Goal: Task Accomplishment & Management: Use online tool/utility

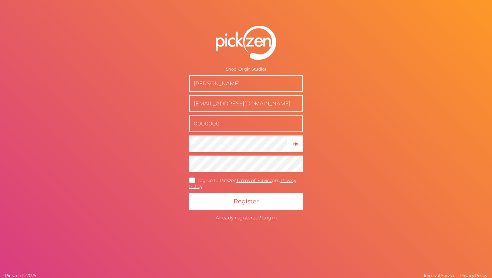
click at [202, 182] on span "I agree to Pickzen Terms of Service and Privacy Policy ." at bounding box center [242, 184] width 107 height 12
click at [0, 0] on input "I agree to Pickzen Terms of Service and Privacy Policy ." at bounding box center [0, 0] width 0 height 0
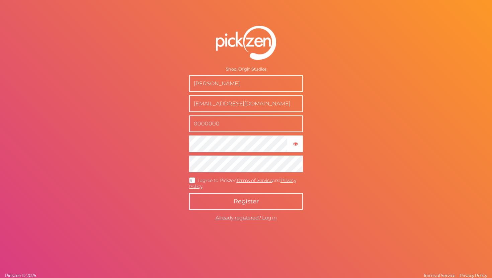
click at [211, 198] on button "Register" at bounding box center [246, 201] width 114 height 17
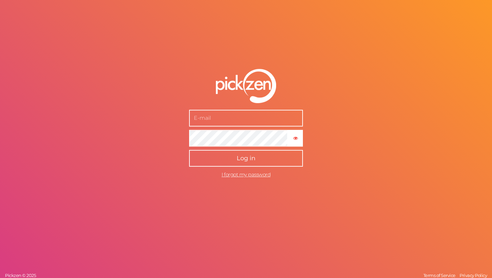
type input "[EMAIL_ADDRESS][DOMAIN_NAME]"
click at [245, 157] on span "Log in" at bounding box center [246, 158] width 19 height 7
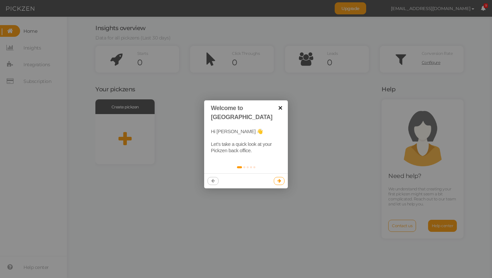
click at [282, 106] on link "×" at bounding box center [280, 107] width 15 height 15
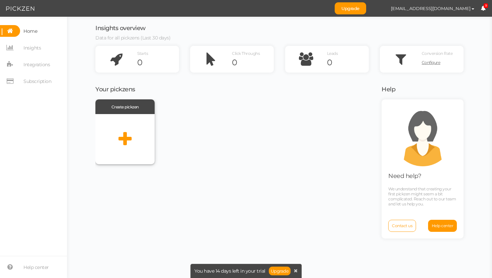
click at [123, 132] on icon at bounding box center [125, 139] width 13 height 17
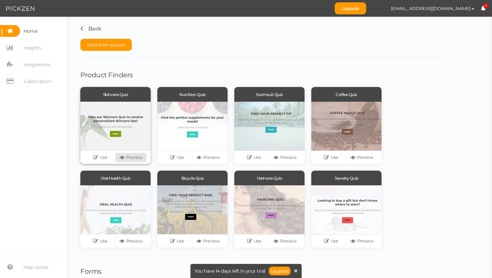
click at [125, 157] on icon at bounding box center [123, 157] width 7 height 5
click at [125, 125] on div at bounding box center [115, 126] width 70 height 49
click at [100, 155] on link "Use" at bounding box center [100, 157] width 31 height 9
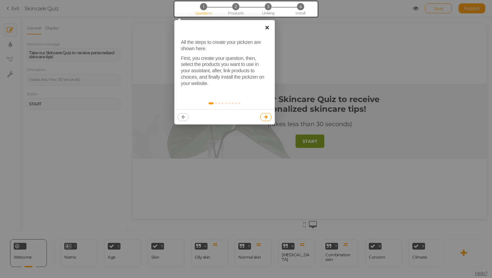
click at [267, 31] on link "×" at bounding box center [267, 27] width 15 height 15
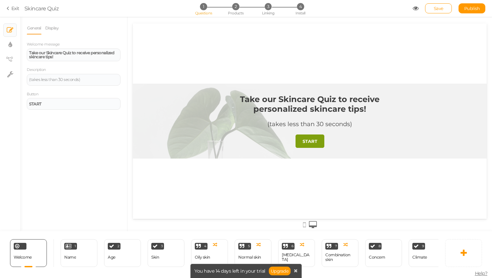
click at [239, 135] on div "Take our Skincare Quiz to receive personalized skincare tips! (takes less than …" at bounding box center [310, 121] width 201 height 75
click at [213, 110] on div "Take our Skincare Quiz to receive personalized skincare tips! (takes less than …" at bounding box center [310, 121] width 201 height 75
click at [48, 27] on link "Display" at bounding box center [52, 28] width 14 height 13
click at [113, 45] on button "Set" at bounding box center [115, 49] width 11 height 9
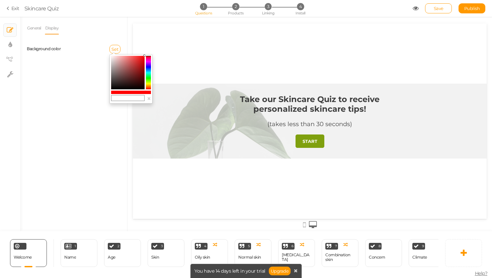
click at [66, 49] on div "Background color" at bounding box center [48, 49] width 52 height 7
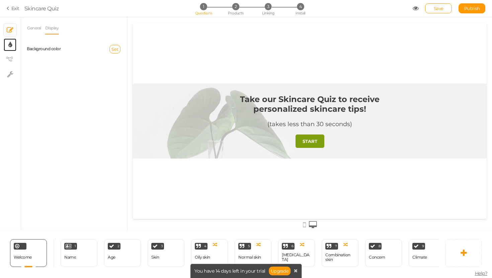
click at [8, 44] on icon at bounding box center [10, 45] width 4 height 7
select select "2"
select select "montserrat"
select select "fade"
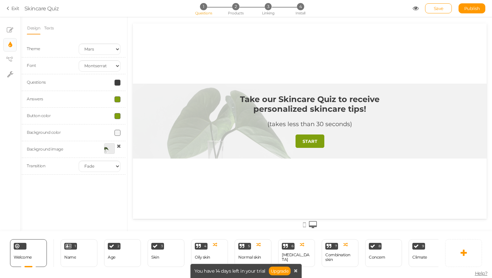
click at [111, 146] on div at bounding box center [109, 148] width 11 height 11
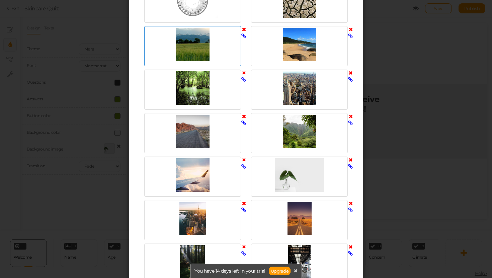
scroll to position [257, 0]
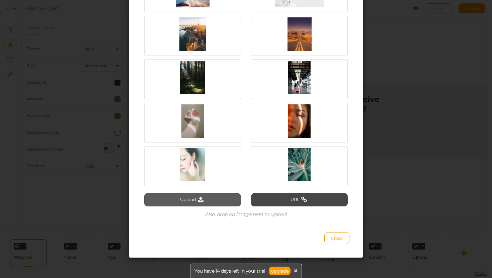
click at [220, 195] on button "Upload" at bounding box center [192, 199] width 97 height 13
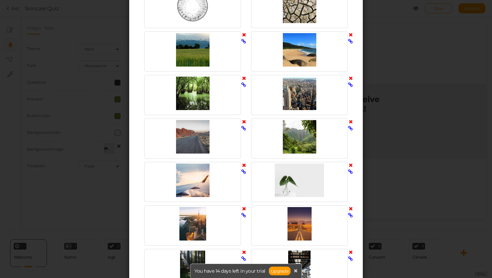
scroll to position [0, 0]
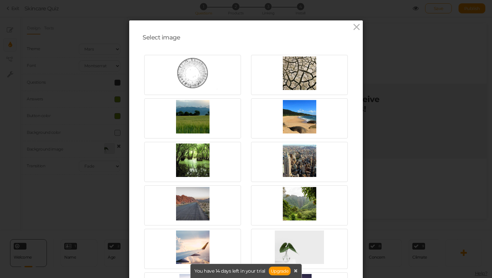
click at [481, 97] on div "Select image Upload URL Also, drop an image here to upload. Close" at bounding box center [246, 139] width 492 height 278
click at [361, 26] on div "Select image Upload URL Also, drop an image here to upload. Close" at bounding box center [246, 267] width 234 height 494
click at [355, 26] on icon at bounding box center [357, 27] width 10 height 10
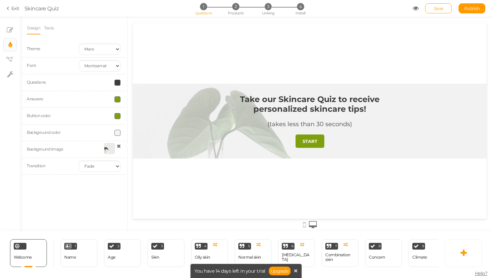
click at [331, 105] on strong "Take our Skincare Quiz to receive personalized skincare tips!" at bounding box center [310, 103] width 140 height 19
click at [36, 29] on link "Design" at bounding box center [34, 28] width 14 height 13
click at [10, 29] on icon at bounding box center [10, 30] width 7 height 7
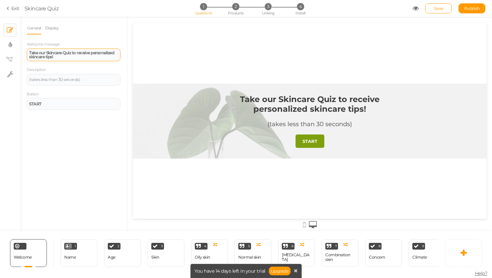
click at [67, 57] on div "Take our Skincare Quiz to receive personalized skincare tips!" at bounding box center [73, 55] width 89 height 8
drag, startPoint x: 61, startPoint y: 59, endPoint x: 29, endPoint y: 50, distance: 32.3
click at [29, 50] on div "Take our Skincare Quiz to receive personalized skincare tips!" at bounding box center [74, 55] width 94 height 13
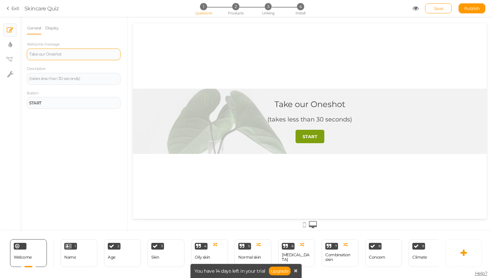
click at [324, 104] on div "Take our Oneshot" at bounding box center [310, 104] width 71 height 10
click at [78, 59] on div "Take our Oneshot" at bounding box center [74, 55] width 94 height 12
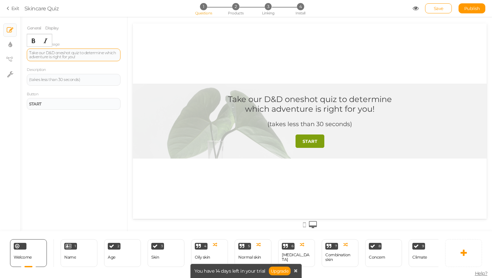
click at [46, 53] on div "Take our D&D oneshot quiz to determine which adventure is right for you!" at bounding box center [73, 55] width 89 height 8
click at [76, 52] on div "Take our personal D&D oneshot quiz to determine which adventure is right for yo…" at bounding box center [73, 55] width 89 height 8
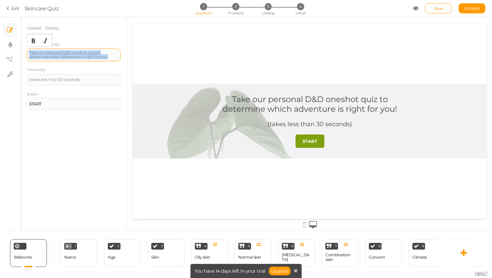
click at [76, 52] on div "Take our personal D&D oneshot quiz to determine which adventure is right for yo…" at bounding box center [73, 55] width 89 height 8
copy div "Take our personal D&D oneshot quiz to determine which adventure is right for yo…"
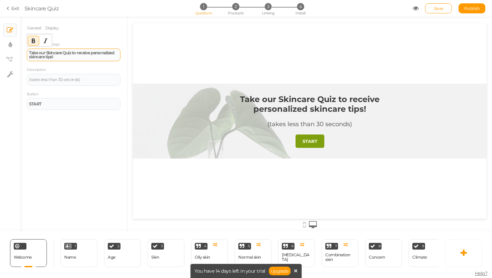
click at [73, 56] on div "Take our Skincare Quiz to receive personalized skincare tips!" at bounding box center [73, 55] width 89 height 8
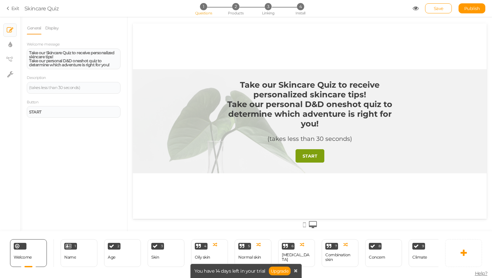
click at [40, 123] on div "General Display Welcome message Take our Skincare Quiz to receive personalized …" at bounding box center [73, 127] width 107 height 210
click at [47, 27] on link "Display" at bounding box center [52, 28] width 14 height 13
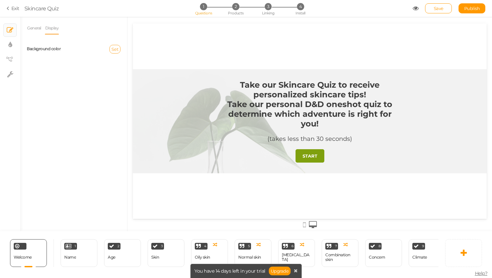
click at [117, 51] on span "Set" at bounding box center [115, 49] width 7 height 5
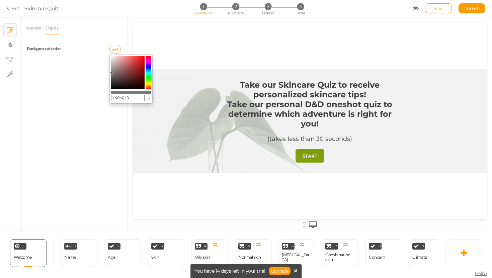
drag, startPoint x: 116, startPoint y: 68, endPoint x: 107, endPoint y: 83, distance: 17.6
click at [107, 82] on body "× Close A wider screen is needed to use the Pickzen builder Exit Skincare Quiz …" at bounding box center [246, 139] width 492 height 278
type input "#383838"
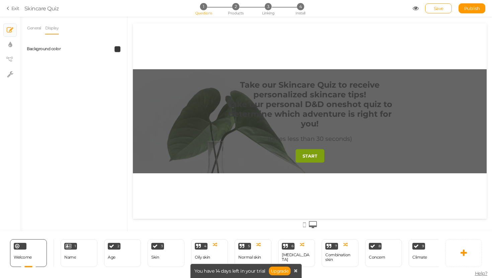
click at [114, 82] on div "General Display Welcome message Take our Skincare Quiz to receive personalized …" at bounding box center [73, 127] width 107 height 210
click at [115, 50] on span at bounding box center [118, 49] width 6 height 6
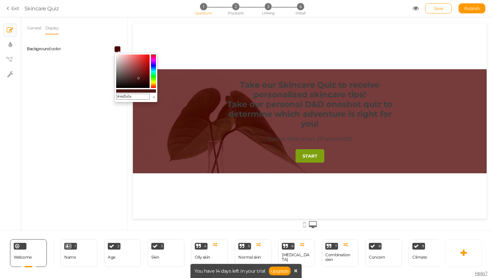
drag, startPoint x: 127, startPoint y: 80, endPoint x: 138, endPoint y: 78, distance: 11.8
click at [138, 78] on colorpicker-saturation at bounding box center [132, 71] width 33 height 33
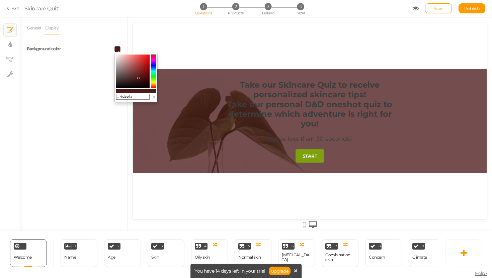
click at [155, 84] on colorpicker-hue at bounding box center [153, 71] width 5 height 33
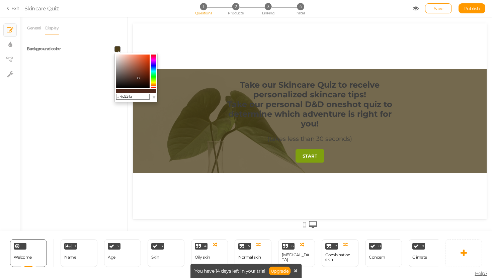
drag, startPoint x: 154, startPoint y: 84, endPoint x: 155, endPoint y: 87, distance: 3.4
click at [155, 87] on icon at bounding box center [153, 86] width 5 height 1
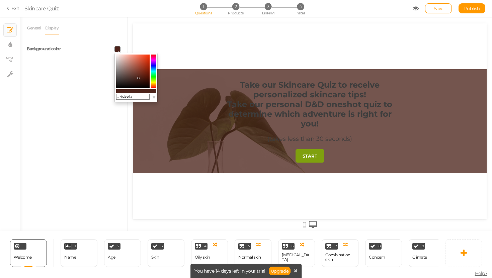
click at [153, 84] on colorpicker-hue at bounding box center [153, 71] width 5 height 33
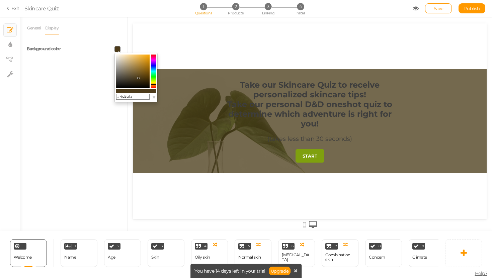
click at [153, 84] on colorpicker-hue at bounding box center [153, 71] width 5 height 33
click at [153, 86] on colorpicker-hue at bounding box center [153, 71] width 5 height 33
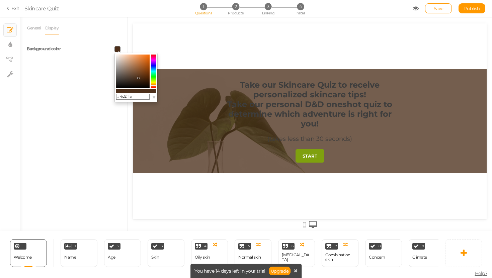
click at [153, 87] on colorpicker-hue at bounding box center [153, 71] width 5 height 33
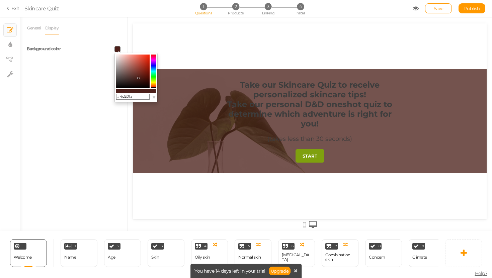
click at [154, 91] on div "#4d201a ×" at bounding box center [136, 78] width 43 height 50
drag, startPoint x: 140, startPoint y: 82, endPoint x: 148, endPoint y: 90, distance: 11.4
click at [148, 90] on div "#000000 ×" at bounding box center [136, 78] width 43 height 50
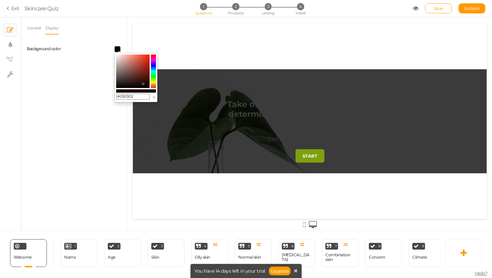
type input "#000000"
drag, startPoint x: 143, startPoint y: 84, endPoint x: 100, endPoint y: 103, distance: 47.1
click at [100, 102] on body "× Close A wider screen is needed to use the Pickzen builder Exit Skincare Quiz …" at bounding box center [246, 139] width 492 height 278
click at [28, 30] on link "General" at bounding box center [34, 28] width 15 height 13
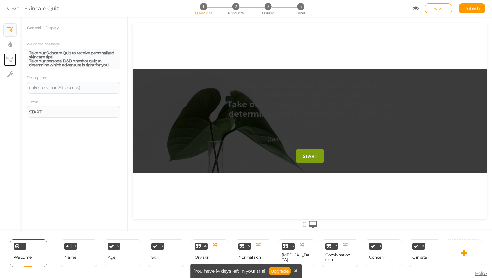
click at [9, 58] on icon at bounding box center [9, 59] width 7 height 5
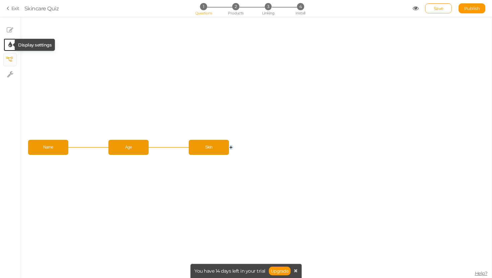
click at [11, 49] on tip-cont at bounding box center [10, 45] width 4 height 8
select select "2"
select select "montserrat"
select select "fade"
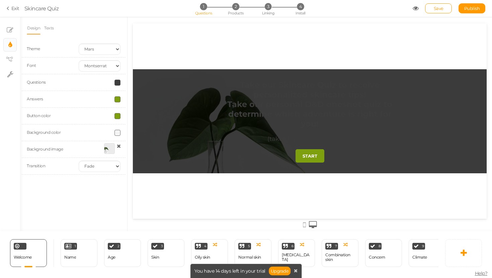
click at [116, 82] on span at bounding box center [118, 83] width 6 height 6
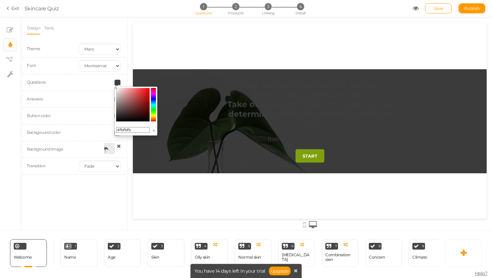
type input "#ffffff"
drag, startPoint x: 125, startPoint y: 104, endPoint x: 111, endPoint y: 66, distance: 39.8
click at [111, 67] on body "× Close A wider screen is needed to use the Pickzen builder Exit Skincare Quiz …" at bounding box center [246, 139] width 492 height 278
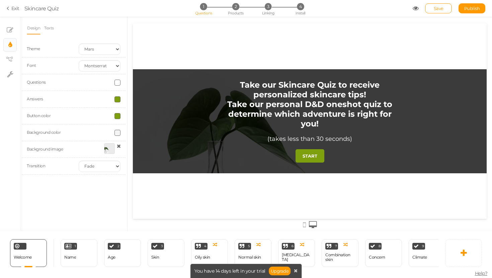
click at [108, 148] on div at bounding box center [109, 148] width 11 height 11
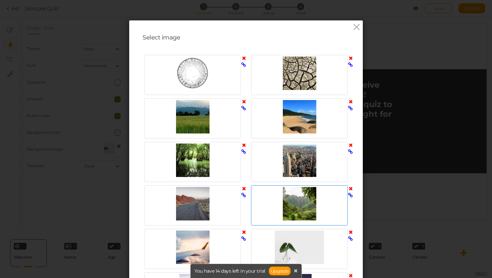
scroll to position [257, 0]
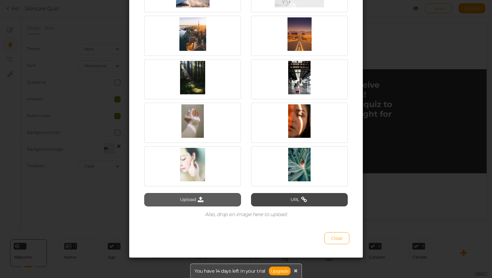
click at [215, 206] on button "Upload" at bounding box center [192, 199] width 97 height 13
click at [214, 197] on button "Upload" at bounding box center [192, 199] width 97 height 13
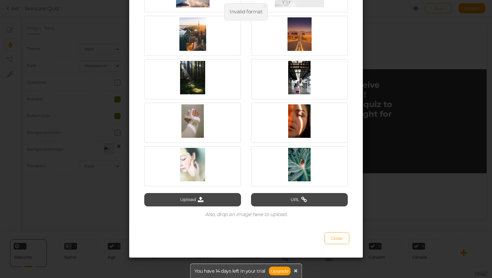
click at [187, 190] on div "Upload URL Also, drop an image here to upload." at bounding box center [246, 6] width 204 height 430
click at [185, 196] on button "Upload" at bounding box center [192, 199] width 97 height 13
click at [207, 195] on button "Upload" at bounding box center [192, 199] width 97 height 13
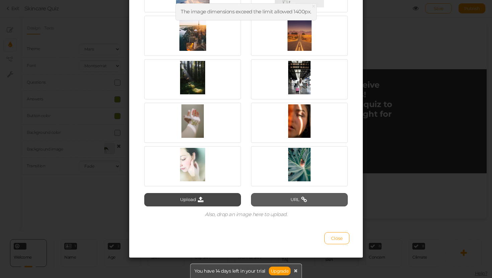
click at [304, 201] on icon at bounding box center [304, 200] width 9 height 6
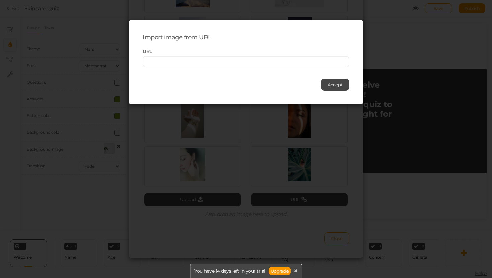
click at [217, 55] on div "URL" at bounding box center [246, 57] width 217 height 19
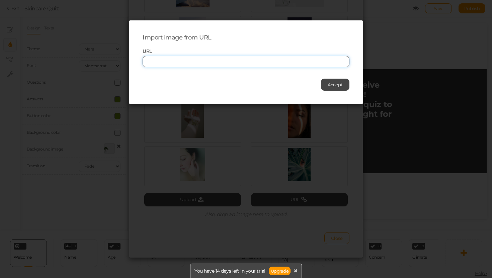
click at [216, 62] on input "text" at bounding box center [246, 61] width 207 height 11
paste input "https://media.discordapp.net/attachments/818128824998559796/1385599097615945828…"
type input "https://media.discordapp.net/attachments/818128824998559796/1385599097615945828…"
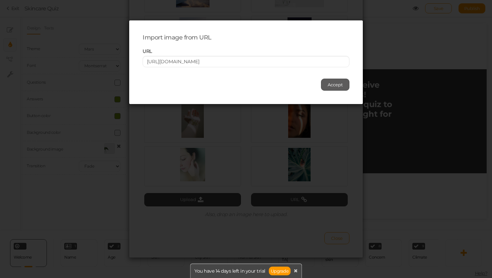
click at [338, 79] on button "Accept" at bounding box center [335, 85] width 28 height 12
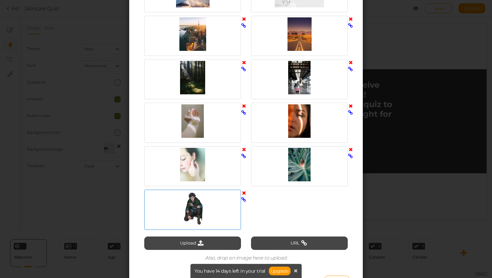
click at [192, 202] on div at bounding box center [192, 208] width 93 height 33
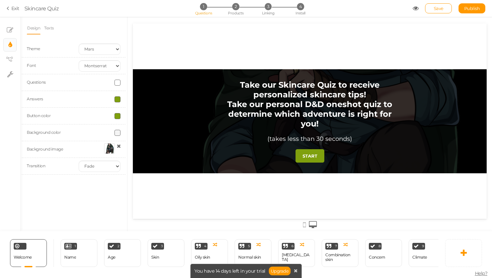
click at [213, 125] on div "Take our Skincare Quiz to receive personalized skincare tips! Take our personal…" at bounding box center [310, 121] width 201 height 104
click at [12, 71] on icon at bounding box center [10, 74] width 6 height 7
select select "en"
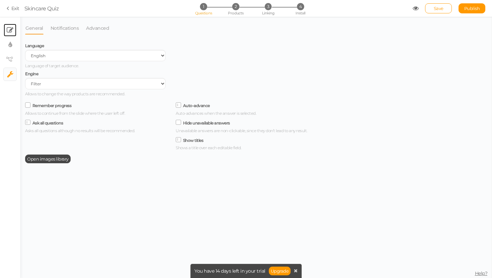
click at [10, 35] on link "× Slides" at bounding box center [10, 30] width 13 height 13
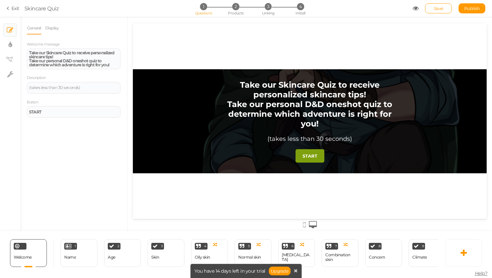
click at [234, 125] on div "Take our personal D&D oneshot quiz to determine which adventure is right for yo…" at bounding box center [310, 113] width 180 height 29
click at [10, 70] on link "× Settings" at bounding box center [10, 74] width 13 height 13
select select "en"
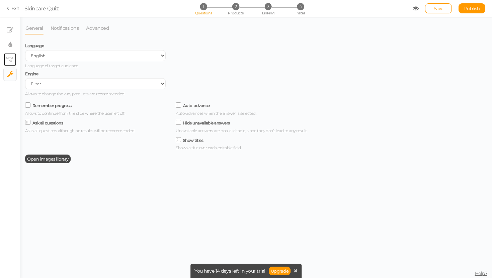
click at [6, 55] on link "× View tree" at bounding box center [10, 59] width 13 height 13
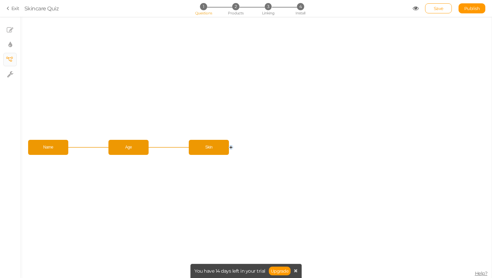
click at [10, 37] on ul "× Slides × Display settings × View tree × Settings" at bounding box center [10, 49] width 20 height 65
click at [10, 41] on tip-cont at bounding box center [10, 45] width 4 height 8
select select "2"
select select "montserrat"
select select "fade"
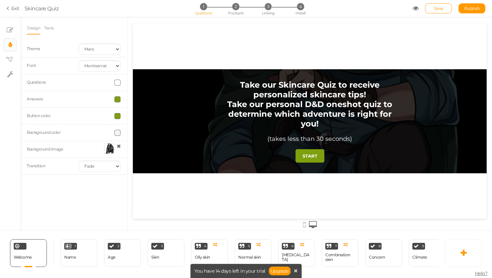
click at [107, 146] on div at bounding box center [109, 148] width 11 height 11
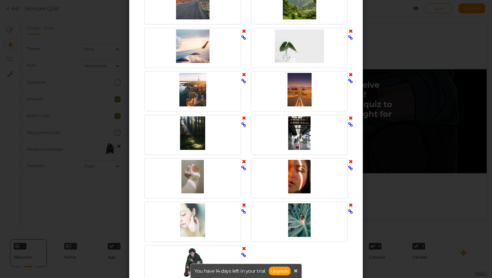
scroll to position [300, 0]
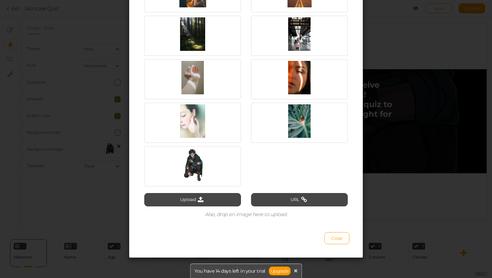
click at [379, 172] on div "Select image Upload URL Also, drop an image here to upload. Close" at bounding box center [246, 139] width 492 height 278
click at [450, 180] on div "Select image Upload URL Also, drop an image here to upload. Close" at bounding box center [246, 139] width 492 height 278
click at [414, 188] on div "Select image Upload URL Also, drop an image here to upload. Close" at bounding box center [246, 139] width 492 height 278
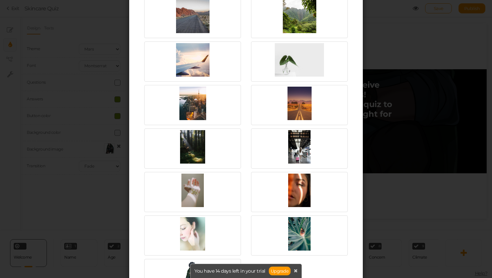
scroll to position [0, 0]
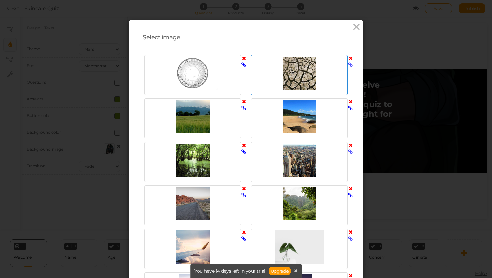
click at [300, 69] on div at bounding box center [299, 73] width 93 height 33
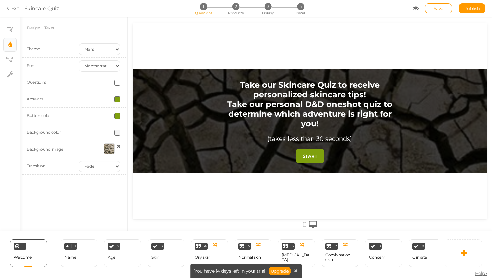
click at [109, 146] on div at bounding box center [109, 148] width 11 height 11
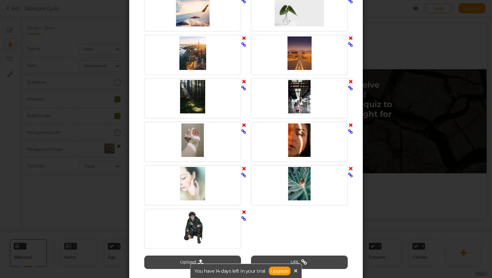
scroll to position [173, 0]
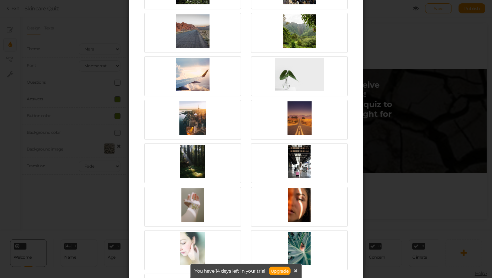
click at [390, 93] on div "Select image Upload URL Also, drop an image here to upload. Close" at bounding box center [246, 139] width 492 height 278
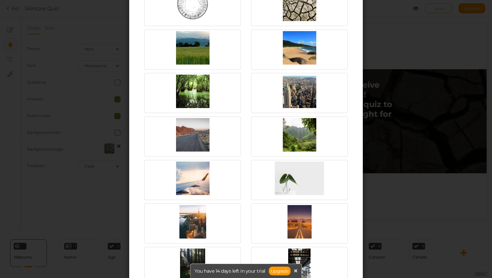
scroll to position [0, 0]
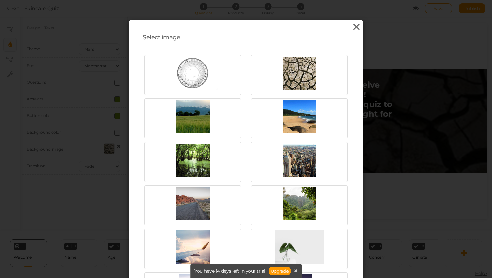
click at [355, 28] on icon at bounding box center [357, 27] width 10 height 10
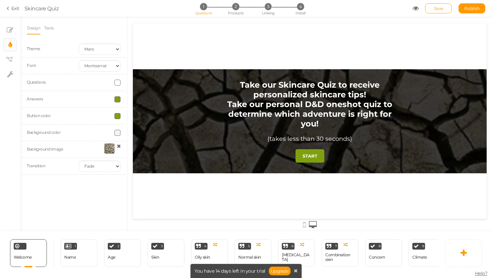
click at [111, 150] on div at bounding box center [109, 148] width 11 height 11
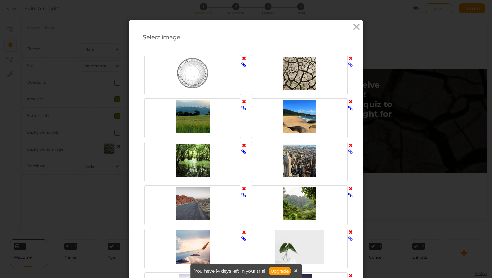
scroll to position [300, 0]
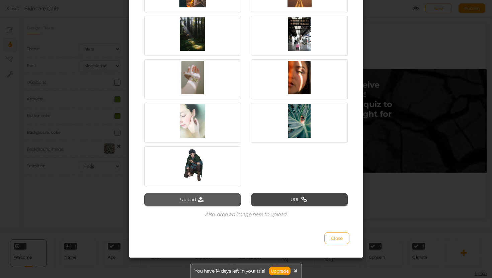
click at [200, 197] on icon at bounding box center [200, 200] width 9 height 6
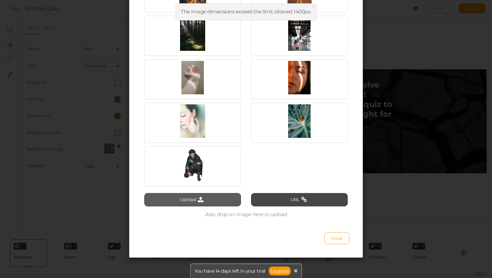
click at [219, 202] on button "Upload" at bounding box center [192, 199] width 97 height 13
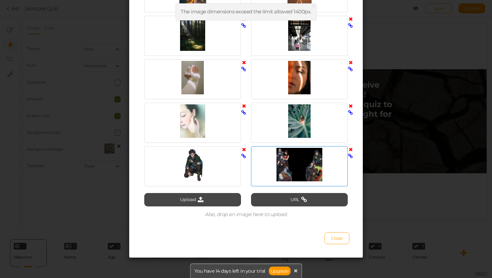
click at [285, 174] on div at bounding box center [299, 164] width 93 height 33
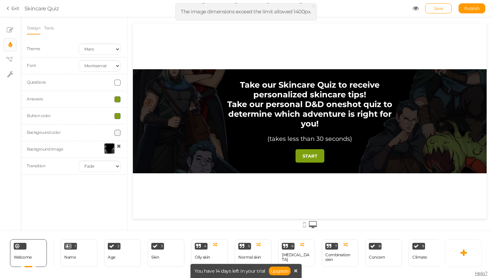
click at [414, 7] on icon at bounding box center [416, 8] width 6 height 6
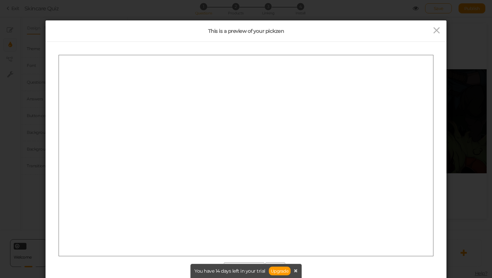
scroll to position [0, 0]
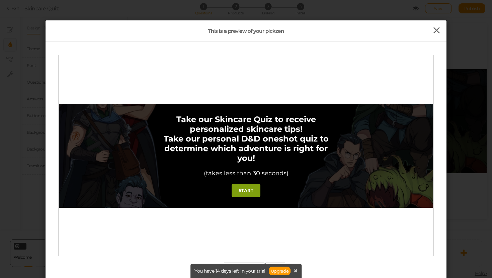
click at [433, 32] on icon at bounding box center [437, 30] width 10 height 10
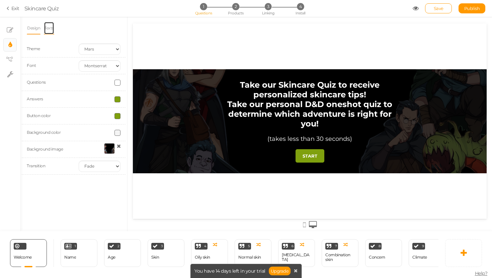
click at [47, 29] on link "Texts" at bounding box center [49, 28] width 10 height 13
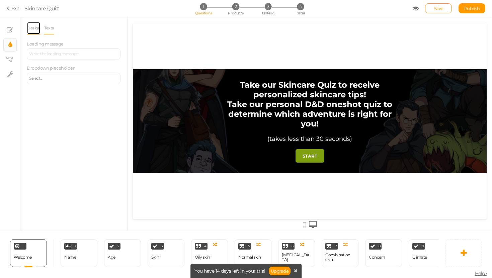
click at [35, 29] on link "Design" at bounding box center [34, 28] width 14 height 13
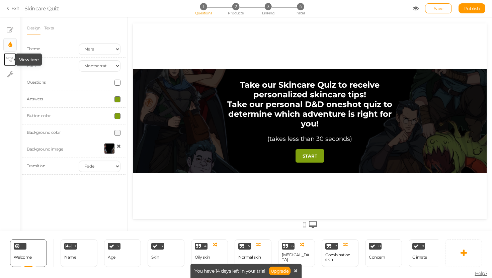
click at [8, 62] on icon at bounding box center [9, 59] width 7 height 5
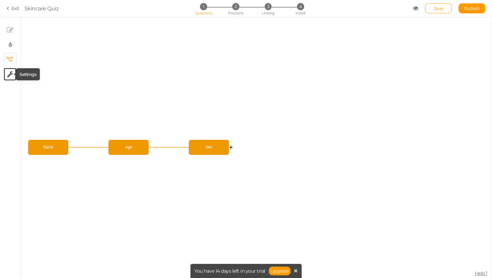
click at [10, 76] on icon at bounding box center [10, 74] width 6 height 7
select select "en"
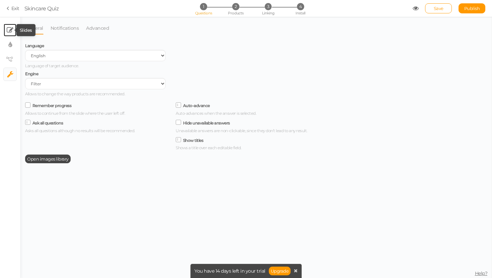
click at [6, 30] on link "× Slides" at bounding box center [10, 30] width 13 height 13
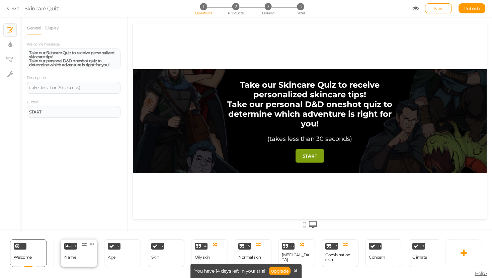
click at [74, 259] on div "Name" at bounding box center [70, 257] width 12 height 5
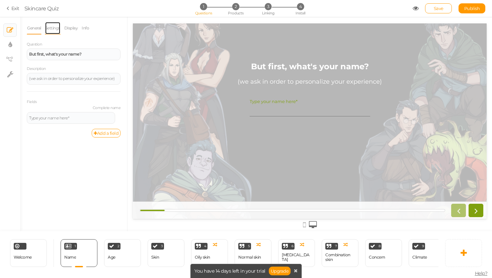
click at [54, 27] on link "Settings" at bounding box center [53, 28] width 16 height 13
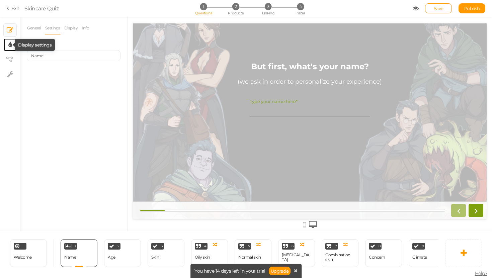
click at [11, 43] on icon at bounding box center [10, 45] width 4 height 7
select select "2"
select select "montserrat"
select select "fade"
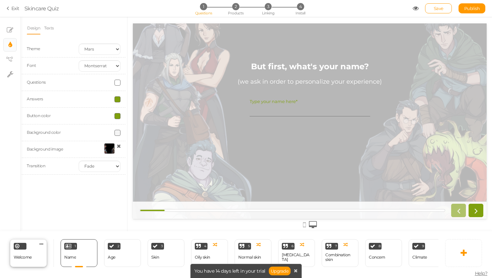
click at [38, 243] on div "Welcome Delete" at bounding box center [28, 254] width 37 height 28
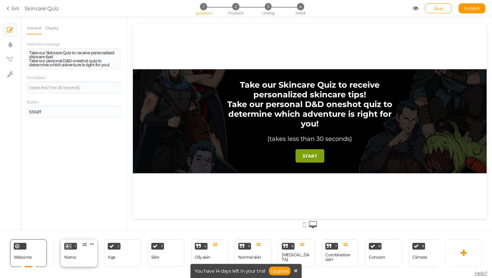
click at [78, 252] on div "1 Name × Define the conditions to show this slide. Clone Change type Delete" at bounding box center [79, 254] width 37 height 28
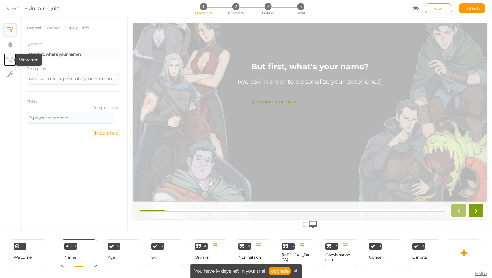
click at [6, 60] on icon at bounding box center [9, 59] width 7 height 5
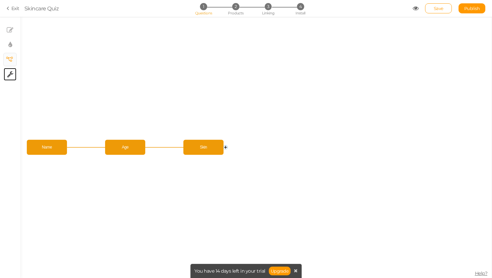
click at [11, 73] on icon at bounding box center [10, 74] width 6 height 7
select select "en"
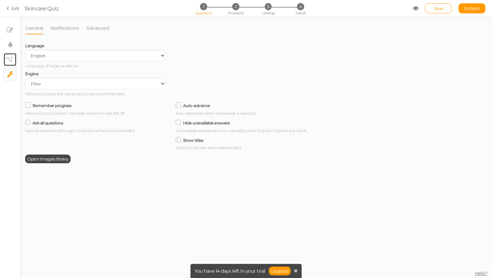
click at [11, 53] on link "× View tree" at bounding box center [10, 59] width 13 height 13
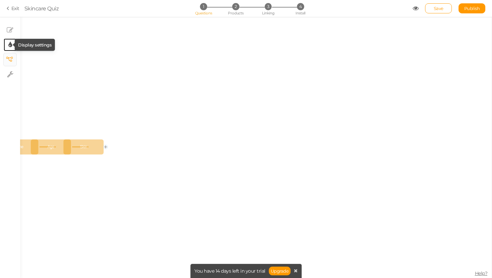
click at [11, 44] on icon at bounding box center [10, 45] width 4 height 7
select select "2"
select select "montserrat"
select select "fade"
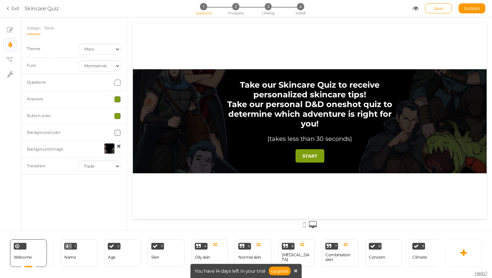
click at [107, 143] on div "Background image" at bounding box center [74, 149] width 104 height 17
click at [107, 147] on div at bounding box center [109, 148] width 11 height 11
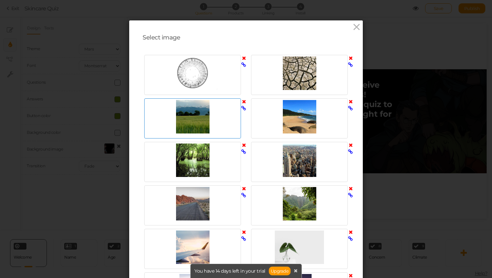
click at [208, 131] on div at bounding box center [192, 116] width 93 height 33
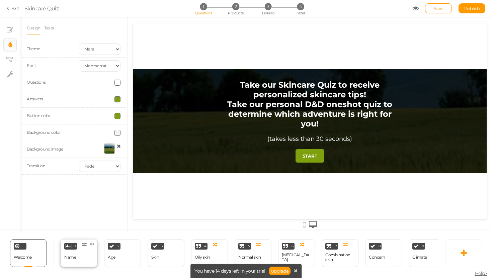
click at [72, 243] on div "1" at bounding box center [70, 246] width 13 height 7
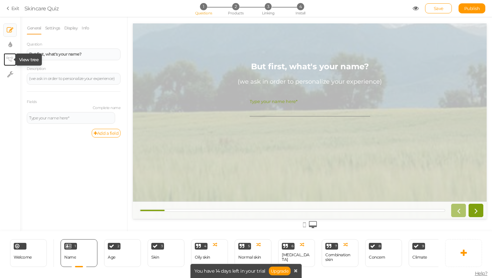
click at [6, 58] on icon at bounding box center [9, 59] width 7 height 5
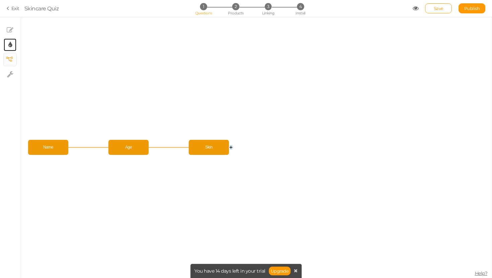
click at [6, 39] on link "× Display settings" at bounding box center [10, 45] width 13 height 13
select select "2"
select select "montserrat"
select select "fade"
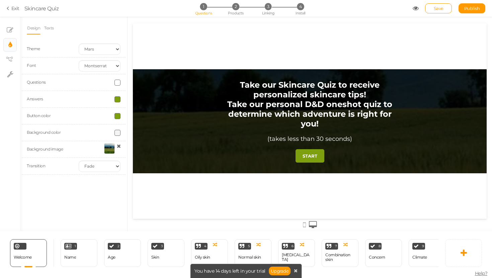
click at [111, 151] on div at bounding box center [109, 148] width 11 height 11
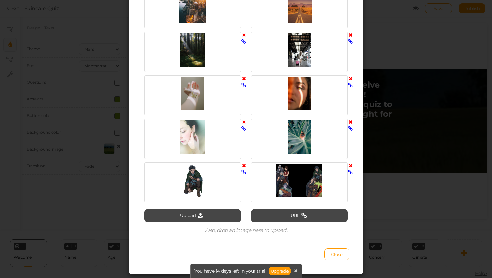
scroll to position [300, 0]
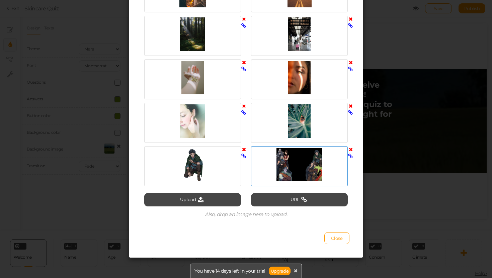
click at [289, 164] on div at bounding box center [299, 164] width 93 height 33
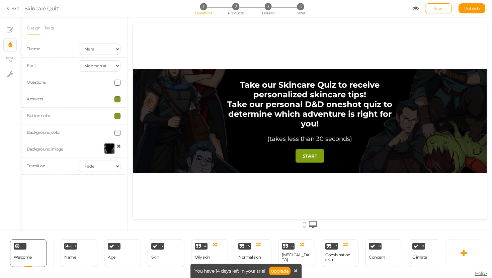
click at [17, 11] on link "Exit" at bounding box center [13, 8] width 13 height 7
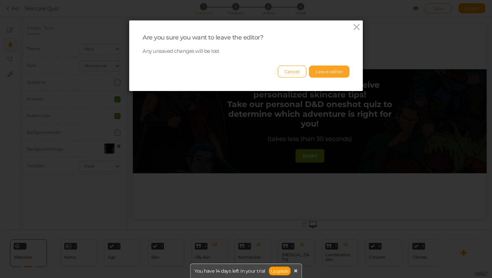
click at [325, 70] on button "Leave editor" at bounding box center [329, 72] width 41 height 12
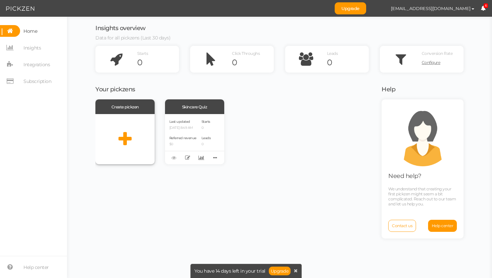
click at [129, 124] on div at bounding box center [124, 139] width 59 height 50
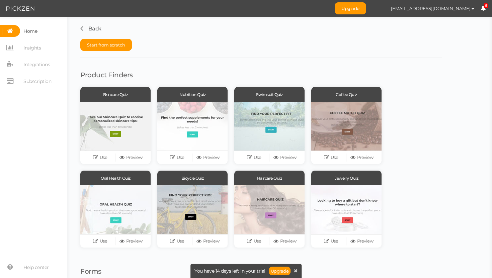
click at [119, 51] on div "Start from scratch" at bounding box center [261, 45] width 362 height 26
click at [121, 47] on span "Start from scratch" at bounding box center [106, 44] width 38 height 5
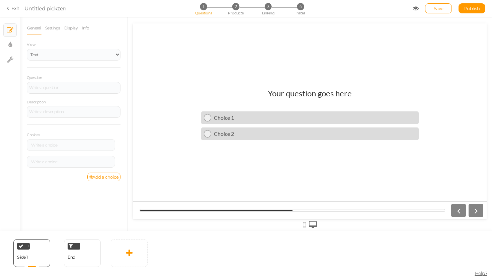
click at [9, 9] on icon at bounding box center [9, 8] width 5 height 6
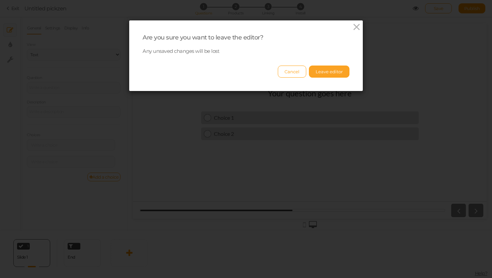
click at [326, 68] on button "Leave editor" at bounding box center [329, 72] width 41 height 12
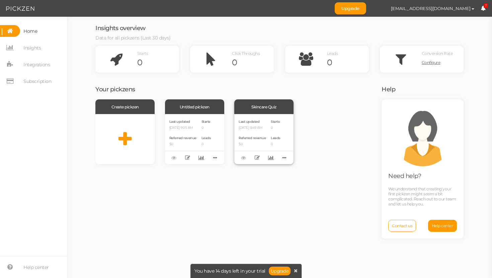
click at [266, 128] on p "09/25/2025 8:49 AM" at bounding box center [252, 128] width 27 height 4
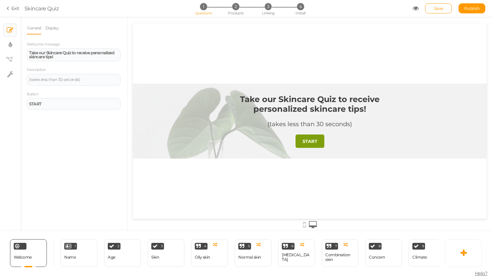
click at [296, 107] on strong "Take our Skincare Quiz to receive personalized skincare tips!" at bounding box center [310, 103] width 140 height 19
click at [66, 51] on strong "Take our Skincare Quiz to receive personalized skincare tips!" at bounding box center [71, 54] width 85 height 9
drag, startPoint x: 65, startPoint y: 56, endPoint x: 0, endPoint y: 55, distance: 65.0
click at [0, 55] on div "× Slides × Display settings × View tree × Settings General Display Welcome mess…" at bounding box center [246, 124] width 492 height 215
paste div
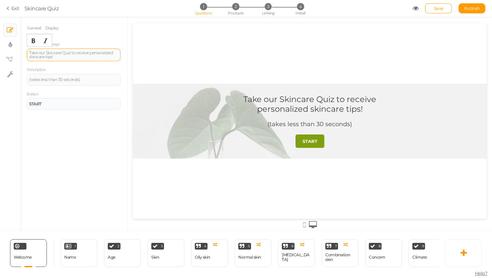
click at [74, 58] on div "Take our Skincare Quiz to receive personalized skincare tips!" at bounding box center [73, 55] width 89 height 8
click at [78, 56] on div "Take our Skincare Quiz to receive personalized skincare tips!" at bounding box center [73, 55] width 89 height 8
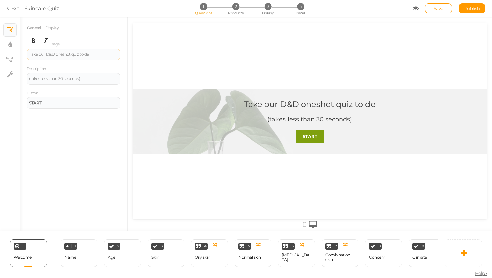
click at [47, 54] on div "Take our D&D oneshot quiz to de" at bounding box center [73, 54] width 89 height 4
click at [113, 54] on div "Take our personal D&D oneshot quiz to de" at bounding box center [73, 54] width 89 height 4
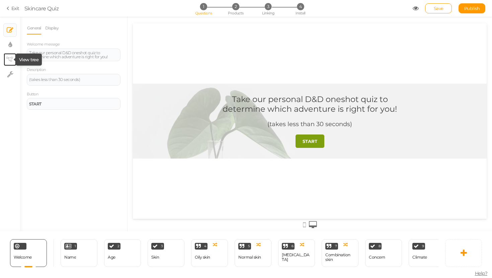
click at [8, 59] on icon at bounding box center [9, 59] width 7 height 5
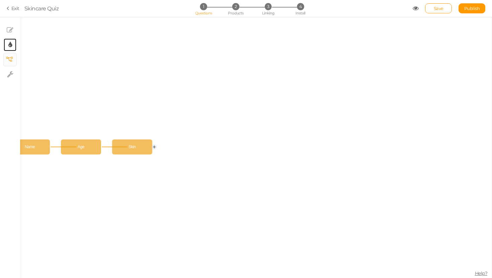
click at [15, 49] on link "× Display settings" at bounding box center [10, 45] width 13 height 13
select select "2"
select select "montserrat"
select select "fade"
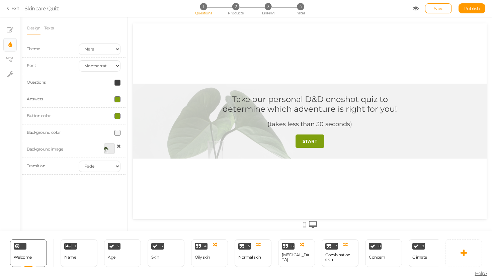
click at [117, 102] on span at bounding box center [118, 99] width 6 height 6
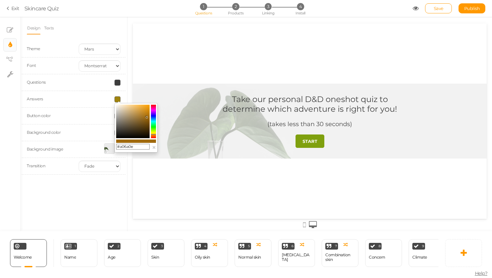
click at [153, 135] on colorpicker-hue at bounding box center [153, 121] width 5 height 33
click at [153, 135] on icon at bounding box center [153, 135] width 5 height 1
drag, startPoint x: 145, startPoint y: 116, endPoint x: 150, endPoint y: 105, distance: 12.1
click at [150, 105] on colorpicker-saturation at bounding box center [132, 121] width 33 height 33
type input "#fb8f00"
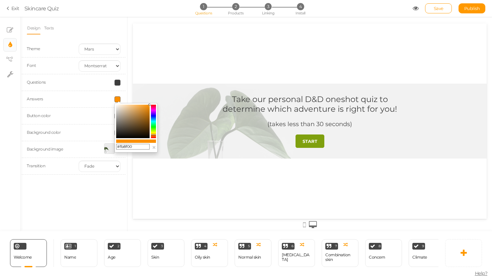
click at [154, 135] on colorpicker-hue at bounding box center [153, 121] width 5 height 33
click at [104, 192] on div "Design Texts Theme Earth Mars Font Custom Default Lato Lora Montserrat Open San…" at bounding box center [73, 124] width 107 height 215
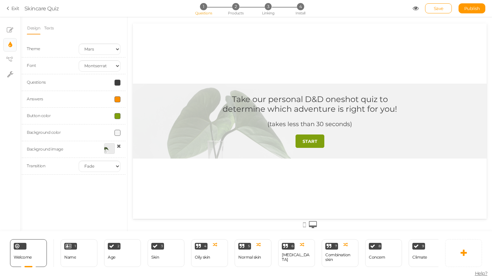
click at [116, 111] on div "Button color" at bounding box center [74, 116] width 104 height 17
click at [116, 115] on span at bounding box center [118, 116] width 6 height 6
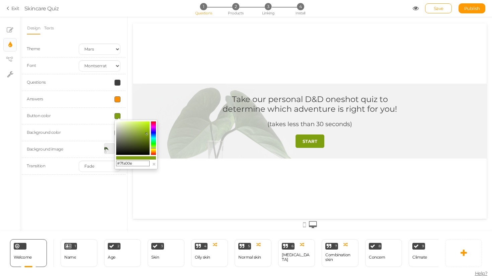
click at [153, 150] on colorpicker-hue at bounding box center [153, 138] width 5 height 33
click at [119, 101] on span at bounding box center [118, 99] width 6 height 6
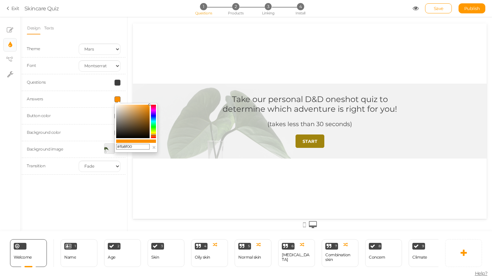
click at [125, 147] on input "#fb8f00" at bounding box center [132, 147] width 33 height 6
click at [101, 118] on div at bounding box center [100, 116] width 52 height 6
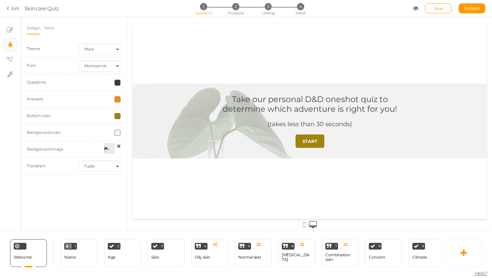
click at [120, 118] on span at bounding box center [118, 116] width 6 height 6
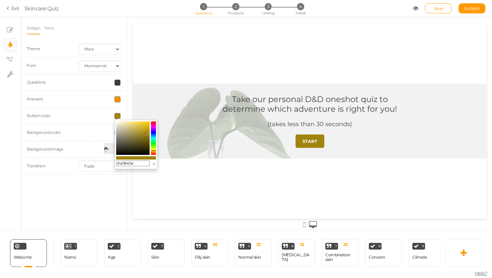
click at [124, 168] on div "#a0840e ×" at bounding box center [136, 145] width 43 height 50
click at [128, 163] on input "#a0840e" at bounding box center [132, 164] width 33 height 6
paste input "fb8f00"
type input "#fb8f00"
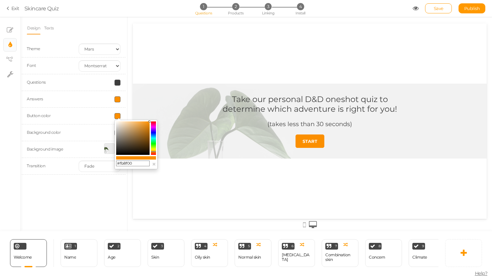
click at [169, 197] on div "Take our personal D&D oneshot quiz to determine which adventure is right for yo…" at bounding box center [310, 121] width 354 height 196
click at [113, 197] on div "Design Texts Theme Earth Mars Font Custom Default Lato Lora Montserrat Open San…" at bounding box center [73, 124] width 107 height 215
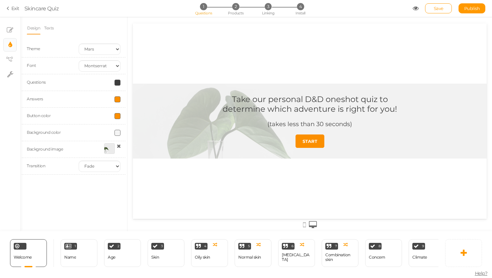
click at [116, 132] on span at bounding box center [118, 133] width 6 height 6
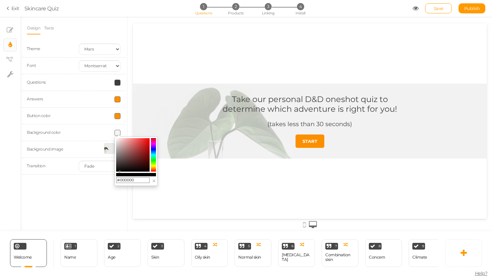
drag, startPoint x: 130, startPoint y: 155, endPoint x: 120, endPoint y: 183, distance: 29.2
click at [120, 183] on div "#000000 ×" at bounding box center [136, 162] width 43 height 50
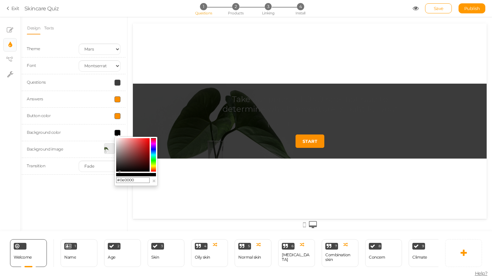
drag, startPoint x: 262, startPoint y: 188, endPoint x: 201, endPoint y: 183, distance: 61.5
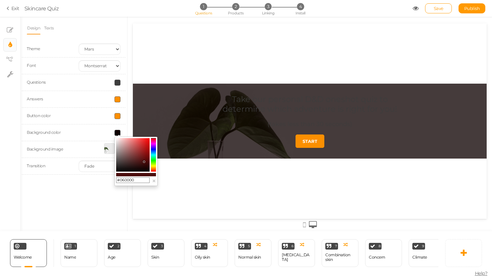
type input "#000000"
click at [153, 183] on button "×" at bounding box center [154, 181] width 4 height 7
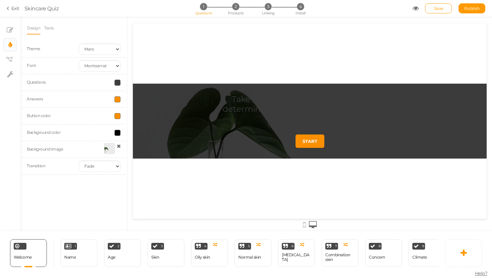
click at [112, 145] on div at bounding box center [109, 148] width 11 height 11
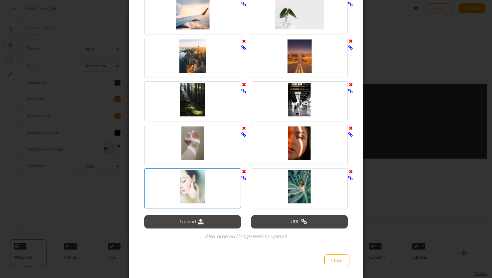
scroll to position [257, 0]
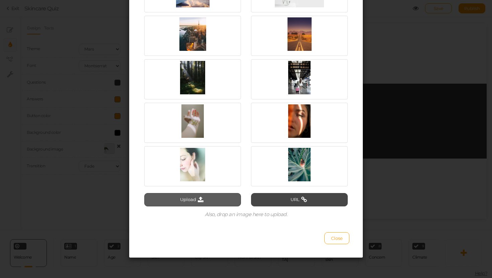
click at [203, 197] on icon at bounding box center [200, 200] width 9 height 6
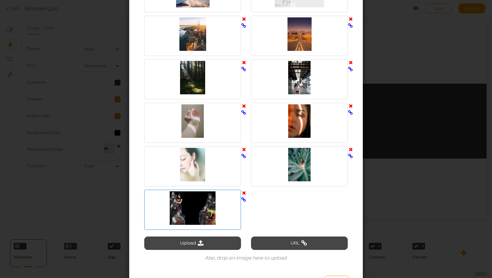
click at [223, 210] on div at bounding box center [192, 208] width 93 height 33
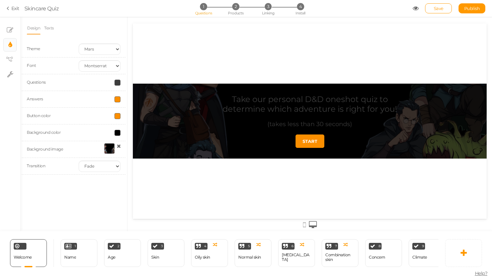
click at [413, 10] on icon at bounding box center [416, 8] width 6 height 6
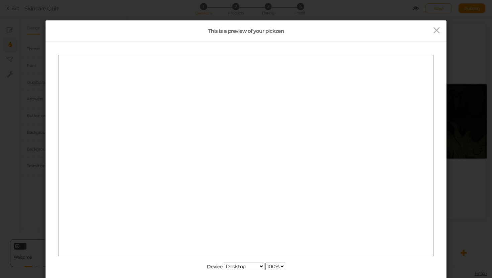
scroll to position [0, 0]
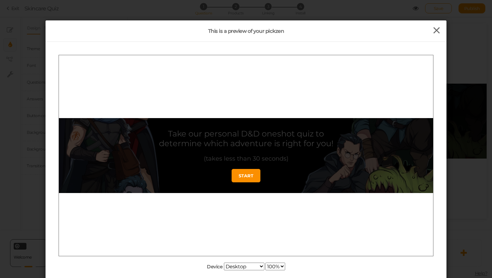
click at [440, 33] on icon at bounding box center [437, 30] width 10 height 10
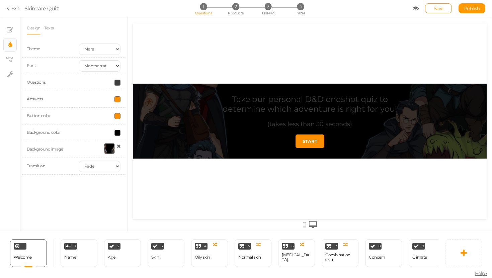
click at [116, 86] on div "Questions" at bounding box center [74, 82] width 104 height 17
click at [116, 85] on span at bounding box center [118, 83] width 6 height 6
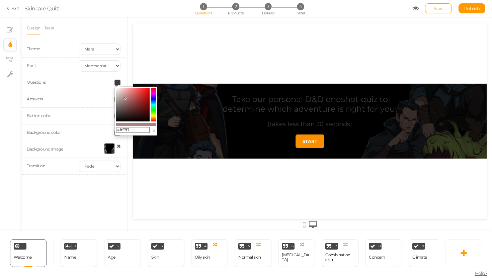
type input "#ffffff"
drag, startPoint x: 125, startPoint y: 99, endPoint x: 110, endPoint y: 78, distance: 25.8
click at [110, 78] on body "× Close A wider screen is needed to use the Pickzen builder Exit Skincare Quiz …" at bounding box center [246, 139] width 492 height 278
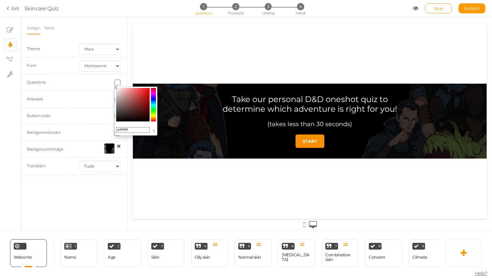
click at [228, 183] on div "Take our personal D&D oneshot quiz to determine which adventure is right for yo…" at bounding box center [310, 121] width 354 height 196
click at [118, 194] on div "Design Texts Theme Earth Mars Font Custom Default Lato Lora Montserrat Open San…" at bounding box center [73, 124] width 107 height 215
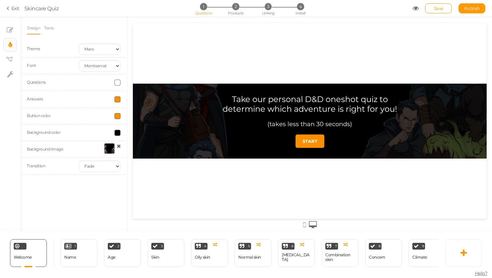
click at [116, 131] on span at bounding box center [118, 133] width 6 height 6
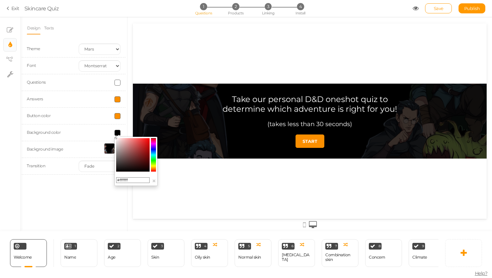
drag, startPoint x: 125, startPoint y: 147, endPoint x: 92, endPoint y: 100, distance: 57.7
click at [92, 100] on body "× Close A wider screen is needed to use the Pickzen builder Exit Skincare Quiz …" at bounding box center [246, 139] width 492 height 278
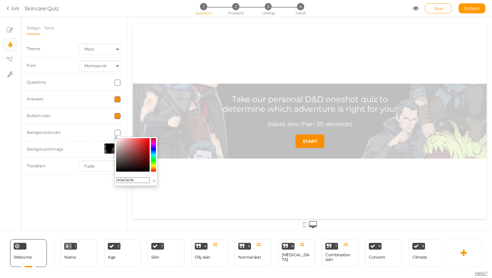
type input "#000000"
drag, startPoint x: 132, startPoint y: 147, endPoint x: 101, endPoint y: 184, distance: 48.2
click at [101, 183] on body "× Close A wider screen is needed to use the Pickzen builder Exit Skincare Quiz …" at bounding box center [246, 139] width 492 height 278
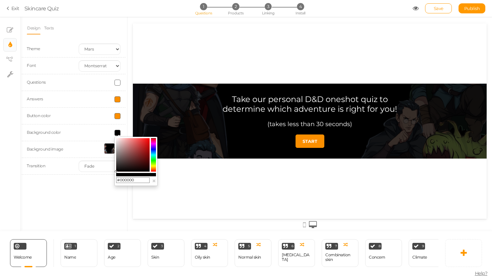
click at [197, 178] on div "Take our personal D&D oneshot quiz to determine which adventure is right for yo…" at bounding box center [310, 121] width 354 height 196
click at [163, 182] on div "Take our personal D&D oneshot quiz to determine which adventure is right for yo…" at bounding box center [310, 121] width 354 height 196
click at [155, 179] on button "×" at bounding box center [154, 181] width 4 height 7
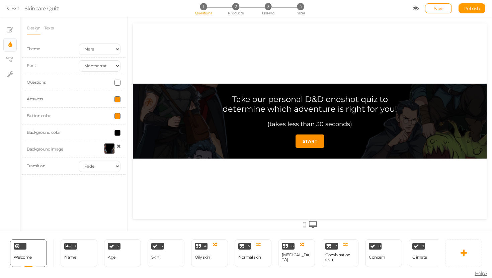
click at [11, 10] on icon at bounding box center [9, 8] width 5 height 6
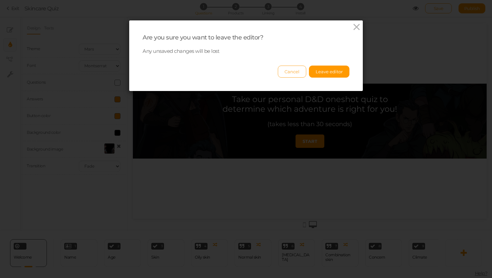
click at [294, 69] on button "Cancel" at bounding box center [292, 72] width 28 height 12
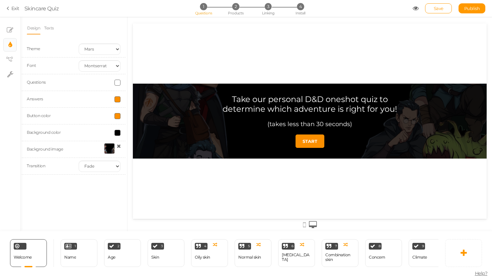
click at [110, 151] on div at bounding box center [109, 148] width 11 height 11
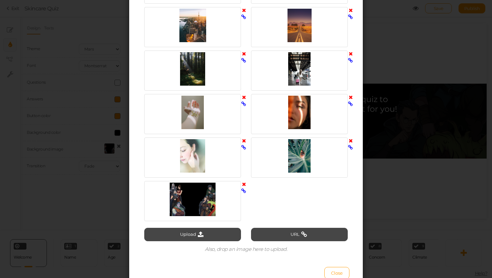
scroll to position [300, 0]
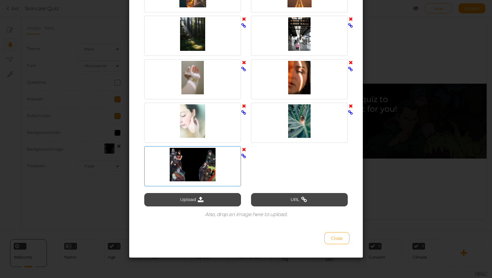
click at [199, 156] on div at bounding box center [192, 164] width 93 height 33
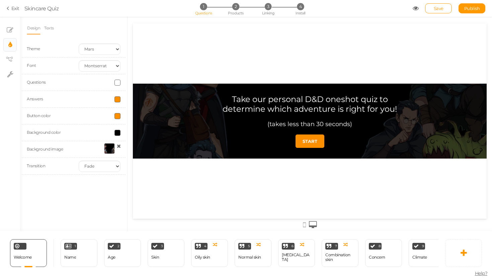
click at [115, 146] on link at bounding box center [109, 149] width 15 height 12
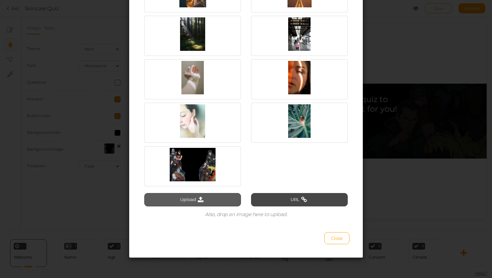
click at [222, 200] on button "Upload" at bounding box center [192, 199] width 97 height 13
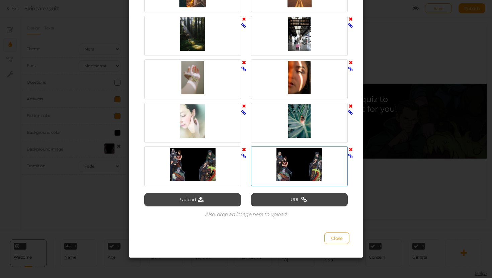
click at [283, 171] on div at bounding box center [299, 164] width 93 height 33
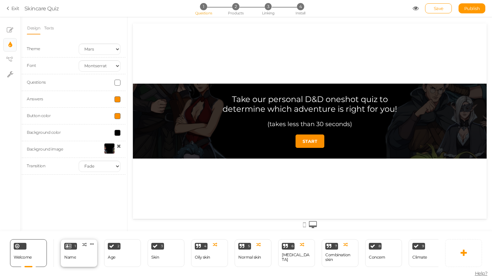
click at [72, 243] on div "1 Name × Define the conditions to show this slide. Clone Change type Delete" at bounding box center [79, 254] width 37 height 28
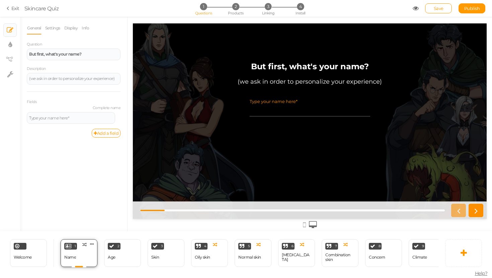
scroll to position [0, 0]
click at [10, 46] on icon at bounding box center [10, 45] width 4 height 7
select select "2"
select select "montserrat"
select select "fade"
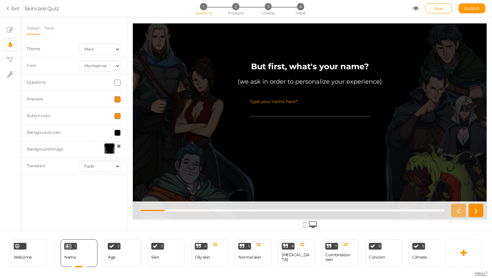
click at [110, 148] on div at bounding box center [109, 148] width 11 height 11
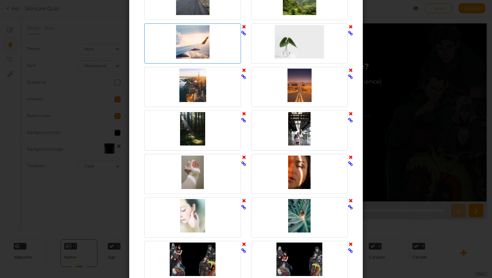
scroll to position [300, 0]
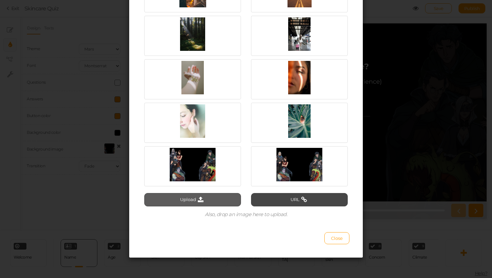
click at [208, 201] on button "Upload" at bounding box center [192, 199] width 97 height 13
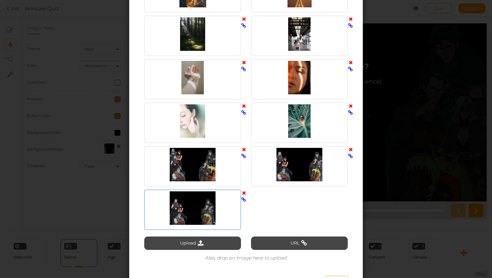
click at [218, 200] on div at bounding box center [192, 208] width 93 height 33
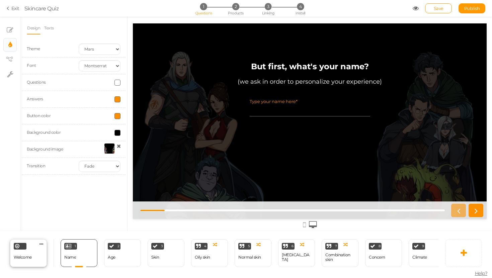
click at [34, 256] on div "Welcome Delete" at bounding box center [28, 254] width 37 height 28
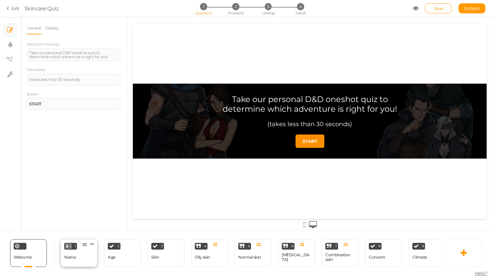
click at [65, 251] on div "1 Name × Define the conditions to show this slide. Clone Change type Delete" at bounding box center [79, 254] width 37 height 28
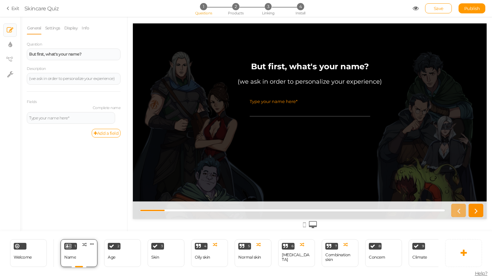
scroll to position [0, 0]
click at [8, 72] on icon at bounding box center [10, 74] width 6 height 7
select select "en"
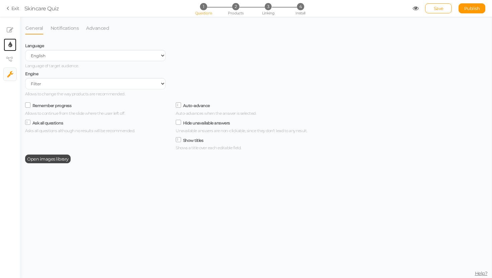
click at [7, 47] on link "× Display settings" at bounding box center [10, 45] width 13 height 13
select select "2"
select select "montserrat"
select select "fade"
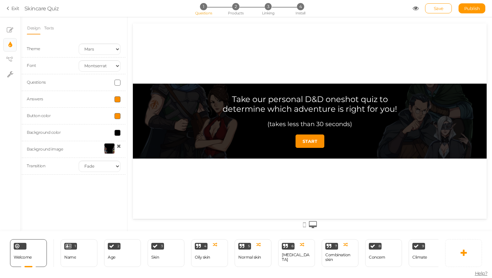
click at [107, 148] on div at bounding box center [109, 148] width 11 height 11
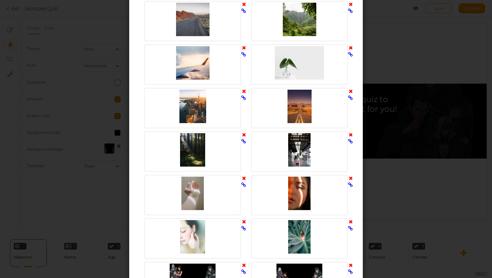
scroll to position [344, 0]
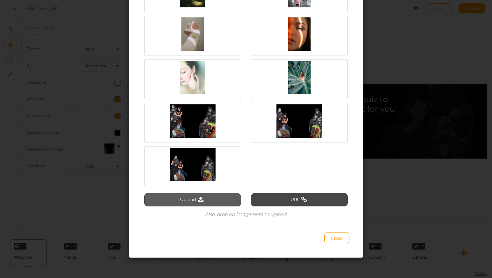
click at [205, 203] on button "Upload" at bounding box center [192, 199] width 97 height 13
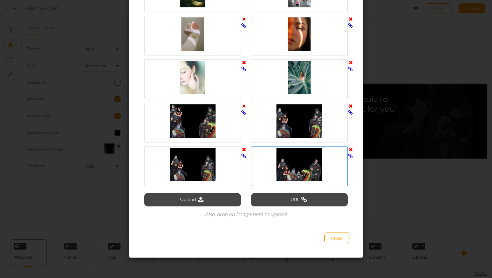
click at [314, 173] on div at bounding box center [299, 164] width 93 height 33
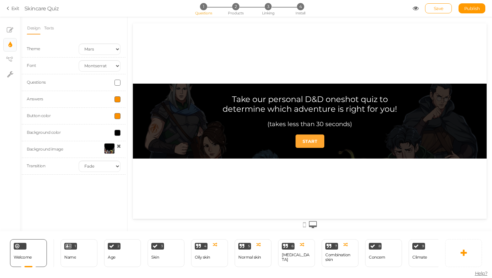
click at [312, 141] on strong "START" at bounding box center [310, 141] width 15 height 5
click at [86, 268] on div "Welcome Delete 1 Name × Define the conditions to show this slide. Clone Change …" at bounding box center [219, 253] width 439 height 44
click at [87, 259] on div "1 Name × Define the conditions to show this slide. Clone Change type Delete" at bounding box center [79, 254] width 37 height 28
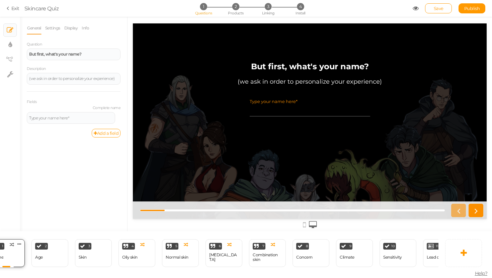
scroll to position [0, 148]
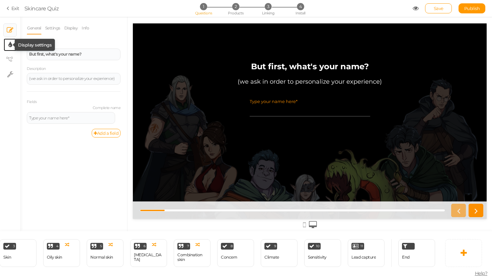
click at [10, 48] on tip-cont at bounding box center [10, 45] width 4 height 8
select select "2"
select select "montserrat"
select select "fade"
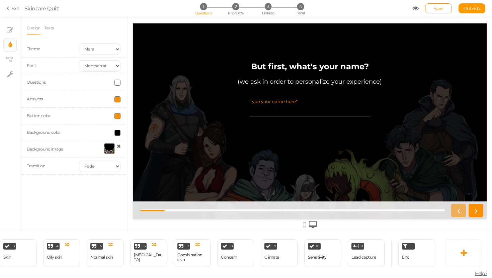
click at [111, 149] on div at bounding box center [109, 148] width 11 height 11
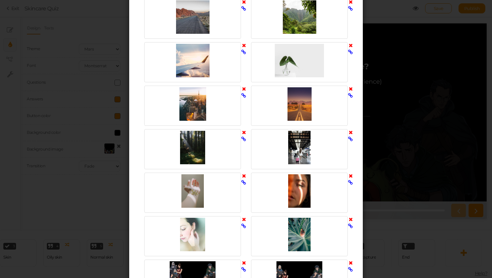
scroll to position [344, 0]
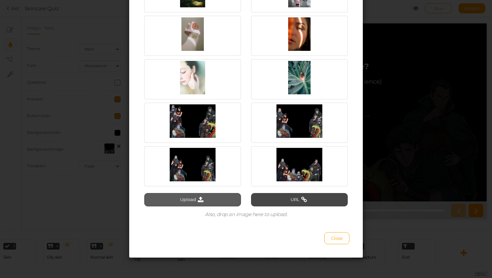
click at [212, 206] on button "Upload" at bounding box center [192, 199] width 97 height 13
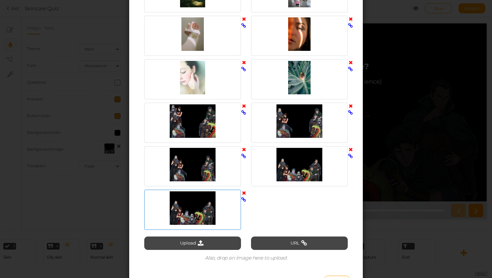
click at [219, 224] on div at bounding box center [192, 208] width 93 height 33
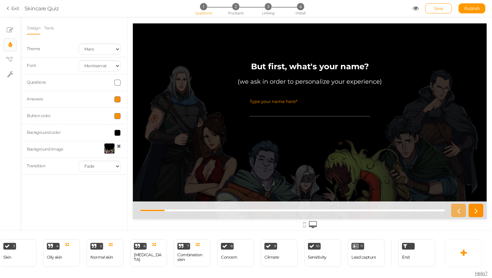
click at [272, 110] on input "Type your name here*" at bounding box center [310, 110] width 121 height 12
click at [95, 261] on div "Normal skin" at bounding box center [101, 258] width 23 height 12
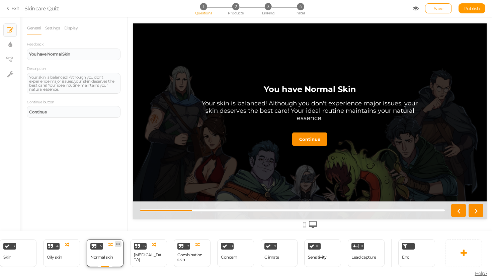
click at [117, 242] on icon at bounding box center [118, 244] width 4 height 5
click at [113, 254] on link "Delete" at bounding box center [107, 256] width 38 height 7
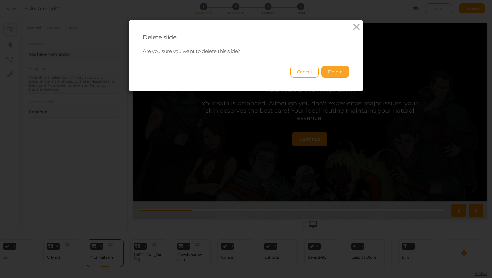
click at [341, 75] on button "Delete" at bounding box center [336, 72] width 28 height 12
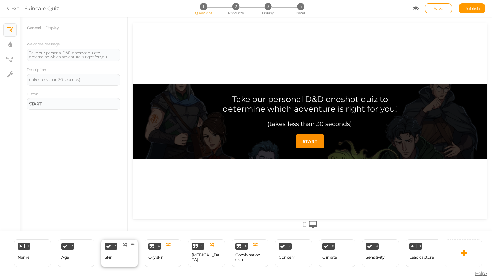
scroll to position [0, 0]
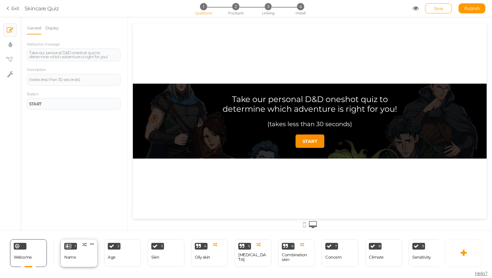
click at [66, 249] on icon at bounding box center [69, 246] width 6 height 5
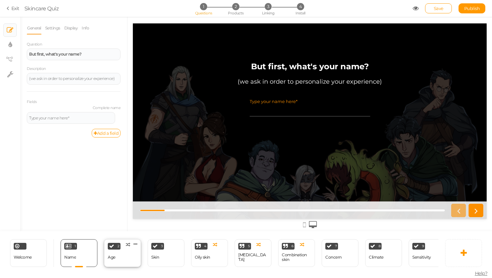
click at [116, 252] on div "2 Age × Define the conditions to show this slide. Clone Change type Delete" at bounding box center [122, 254] width 37 height 28
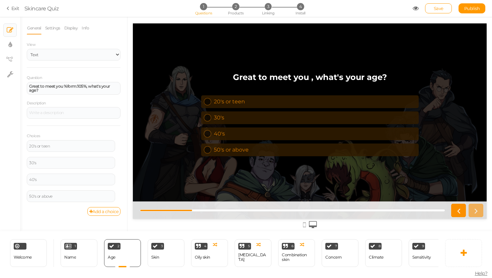
click at [274, 73] on strong "Great to meet you , what's your age?" at bounding box center [310, 77] width 154 height 10
click at [273, 76] on strong "Great to meet you , what's your age?" at bounding box center [310, 77] width 154 height 10
click at [77, 85] on strong "Great to meet you %form:105%, what's your age?" at bounding box center [69, 88] width 81 height 9
click at [85, 92] on div "Great to meet you %form:105%, what's your age?" at bounding box center [74, 88] width 94 height 13
click at [84, 92] on div "Great to meet you %form:105%, what's your age?" at bounding box center [74, 88] width 94 height 13
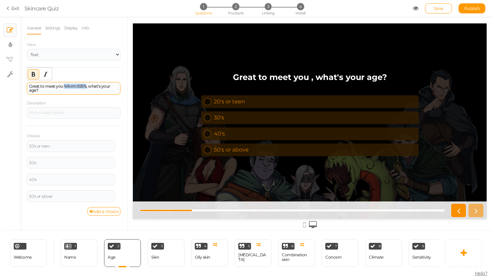
drag, startPoint x: 86, startPoint y: 87, endPoint x: 64, endPoint y: 85, distance: 21.9
click at [64, 85] on strong "Great to meet you %form:105%, what's your age?" at bounding box center [69, 88] width 81 height 9
click at [91, 122] on div "Question Great to meet you , what's your age? Description Choices 20's or teen …" at bounding box center [74, 140] width 94 height 132
click at [64, 90] on div "Great to meet you , what's your age?" at bounding box center [74, 88] width 94 height 12
drag, startPoint x: 109, startPoint y: 85, endPoint x: 22, endPoint y: 81, distance: 86.9
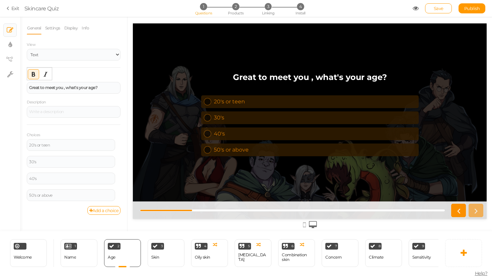
click at [22, 81] on div "General Settings Display Info View Text Images Slider Dropdown Question Great t…" at bounding box center [73, 127] width 107 height 210
drag, startPoint x: 105, startPoint y: 86, endPoint x: 0, endPoint y: 68, distance: 106.1
click at [0, 68] on div "× Slides × Display settings × View tree × Settings General Settings Display Inf…" at bounding box center [246, 124] width 492 height 215
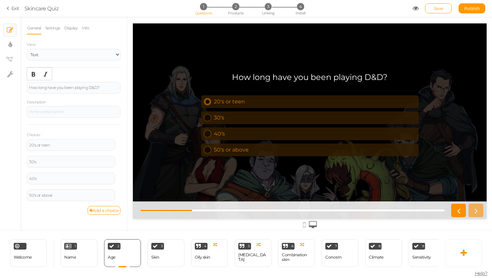
click at [233, 101] on div "20's or teen" at bounding box center [315, 101] width 202 height 6
drag, startPoint x: 82, startPoint y: 143, endPoint x: 0, endPoint y: 143, distance: 82.4
click at [0, 143] on div "× Slides × Display settings × View tree × Settings General Settings Display Inf…" at bounding box center [246, 124] width 492 height 215
drag, startPoint x: 36, startPoint y: 163, endPoint x: 22, endPoint y: 163, distance: 14.1
click at [22, 163] on div "General Settings Display Info View Text Images Slider Dropdown Question How lon…" at bounding box center [73, 127] width 107 height 210
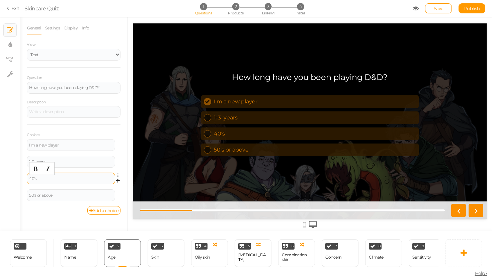
click at [43, 179] on div "40's" at bounding box center [71, 179] width 84 height 4
click at [39, 179] on div "40's" at bounding box center [71, 179] width 84 height 4
click at [35, 179] on div "40's" at bounding box center [71, 179] width 84 height 4
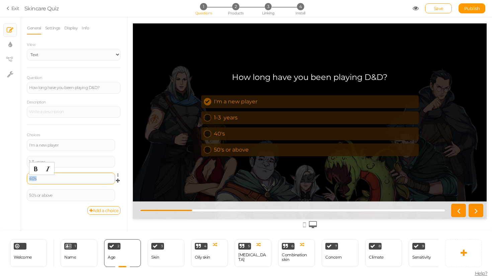
click at [35, 179] on div "40's" at bounding box center [71, 179] width 84 height 4
click at [33, 179] on div "1.4 years" at bounding box center [71, 179] width 84 height 4
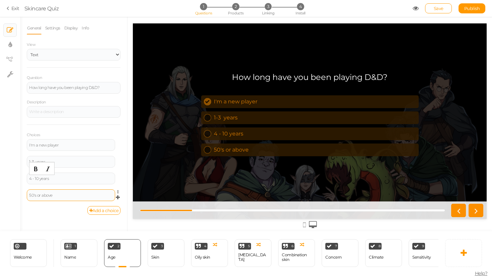
click at [35, 198] on div "50's or above" at bounding box center [71, 196] width 88 height 12
click at [65, 194] on div "50's or above" at bounding box center [71, 196] width 84 height 4
drag, startPoint x: 60, startPoint y: 196, endPoint x: 11, endPoint y: 196, distance: 48.9
click at [12, 196] on div "× Slides × Display settings × View tree × Settings General Settings Display Inf…" at bounding box center [246, 124] width 492 height 215
click at [77, 195] on div "I'm a seasoned vet (10+ years)" at bounding box center [71, 196] width 84 height 4
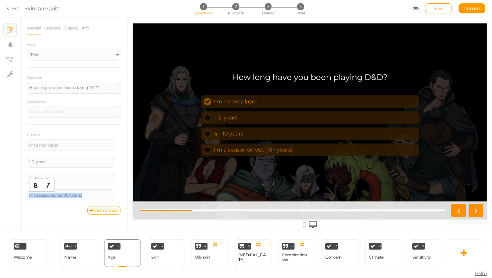
drag, startPoint x: 88, startPoint y: 195, endPoint x: 6, endPoint y: 193, distance: 82.1
click at [6, 193] on div "× Slides × Display settings × View tree × Settings General Settings Display Inf…" at bounding box center [246, 124] width 492 height 215
drag, startPoint x: 80, startPoint y: 195, endPoint x: 58, endPoint y: 194, distance: 22.8
click at [58, 194] on div "10+ years (I'm a seasoned vet)" at bounding box center [71, 196] width 84 height 4
click at [118, 176] on icon at bounding box center [120, 176] width 4 height 4
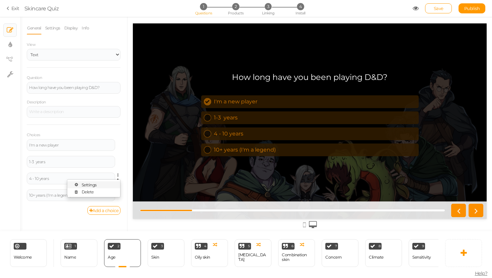
click at [115, 182] on link "Settings" at bounding box center [93, 185] width 53 height 7
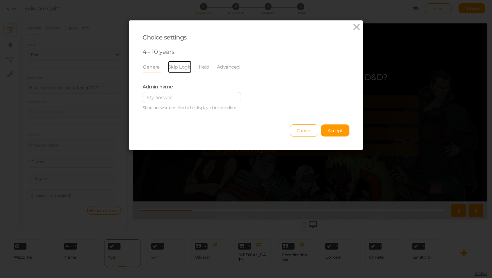
click at [184, 71] on link "Skip Logic" at bounding box center [180, 67] width 24 height 13
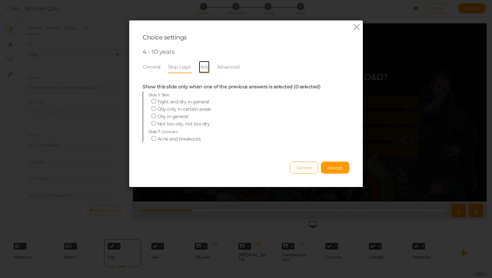
click at [204, 66] on link "Help" at bounding box center [204, 67] width 11 height 13
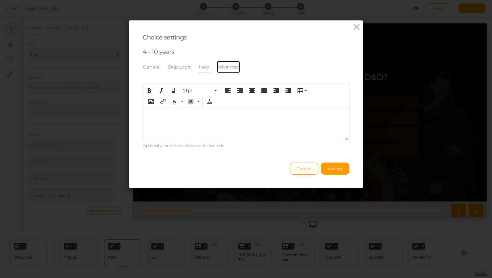
click at [220, 66] on link "Advanced" at bounding box center [229, 67] width 24 height 13
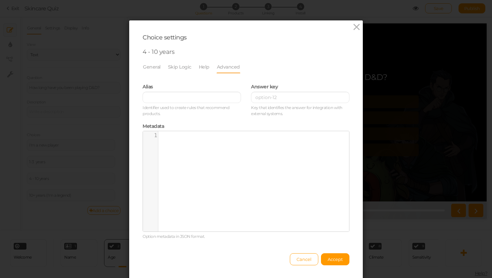
click at [196, 65] on li "Skip Logic" at bounding box center [183, 67] width 31 height 13
click at [200, 65] on link "Help" at bounding box center [204, 67] width 11 height 13
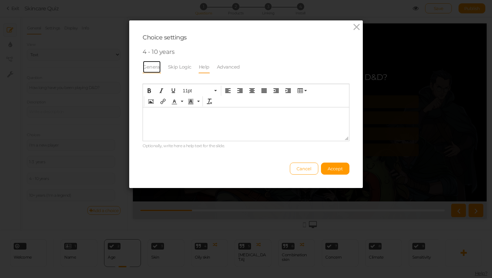
click at [143, 68] on link "General" at bounding box center [152, 67] width 18 height 13
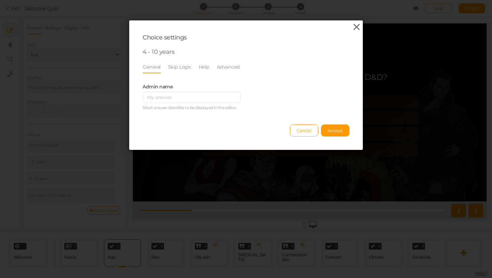
click at [355, 25] on icon at bounding box center [357, 27] width 10 height 10
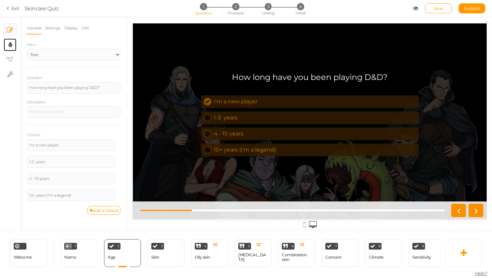
click at [5, 44] on link "× Display settings" at bounding box center [10, 45] width 13 height 13
select select "2"
select select "montserrat"
select select "fade"
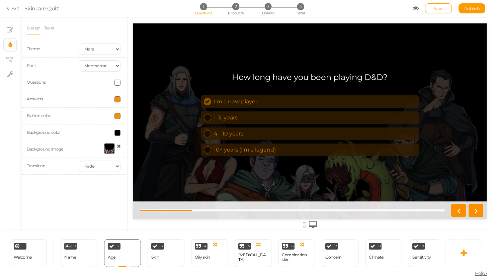
click at [116, 100] on span at bounding box center [118, 99] width 6 height 6
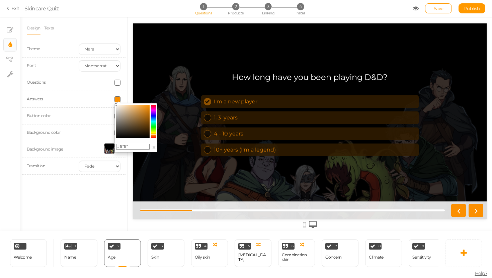
drag, startPoint x: 124, startPoint y: 117, endPoint x: 91, endPoint y: 73, distance: 54.4
click at [92, 76] on body "× Close A wider screen is needed to use the Pickzen builder Exit Skincare Quiz …" at bounding box center [246, 139] width 492 height 278
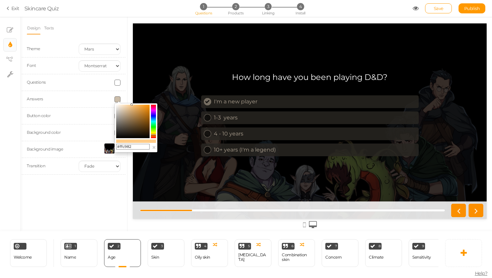
drag, startPoint x: 255, startPoint y: 135, endPoint x: 134, endPoint y: 92, distance: 128.4
drag, startPoint x: 128, startPoint y: 109, endPoint x: 123, endPoint y: 107, distance: 5.2
click at [123, 107] on icon at bounding box center [124, 107] width 2 height 2
drag, startPoint x: 127, startPoint y: 111, endPoint x: 133, endPoint y: 96, distance: 15.9
click at [133, 96] on body "× Close A wider screen is needed to use the Pickzen builder Exit Skincare Quiz …" at bounding box center [246, 139] width 492 height 278
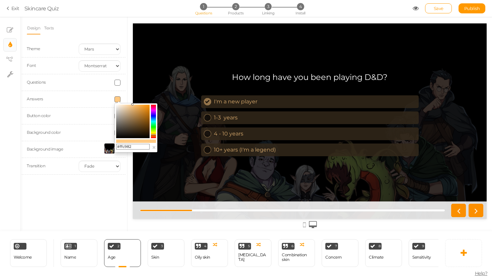
drag, startPoint x: 271, startPoint y: 127, endPoint x: 141, endPoint y: 102, distance: 132.4
drag, startPoint x: 272, startPoint y: 129, endPoint x: 163, endPoint y: 99, distance: 112.5
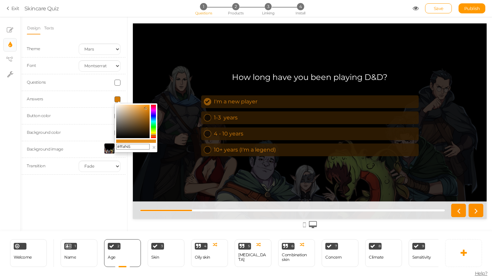
type input "#ffb24d"
drag, startPoint x: 149, startPoint y: 110, endPoint x: 139, endPoint y: 103, distance: 12.2
click at [144, 107] on icon at bounding box center [145, 108] width 2 height 2
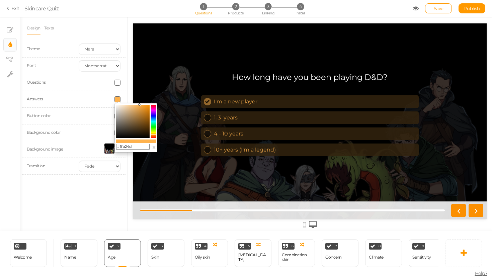
click at [203, 162] on div "How long have you been playing D&D? I'm a new player 1-3 years 4 - 10 years 10+…" at bounding box center [310, 121] width 218 height 108
click at [72, 196] on div "Design Texts Theme Earth Mars Font Custom Default Lato Lora Montserrat Open San…" at bounding box center [73, 124] width 107 height 215
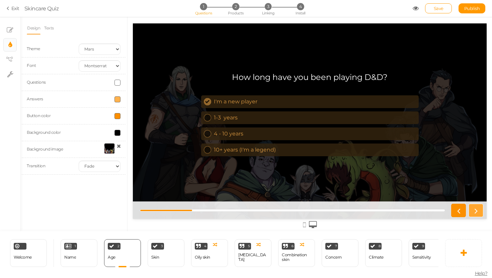
click at [472, 209] on icon at bounding box center [476, 210] width 9 height 9
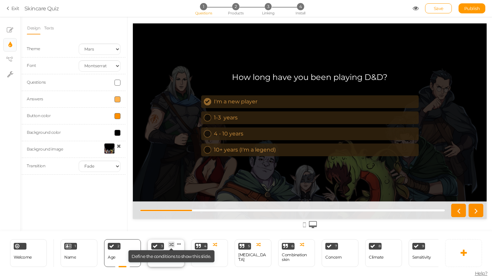
click at [166, 257] on tip-tip "× Define the conditions to show this slide." at bounding box center [172, 256] width 80 height 5
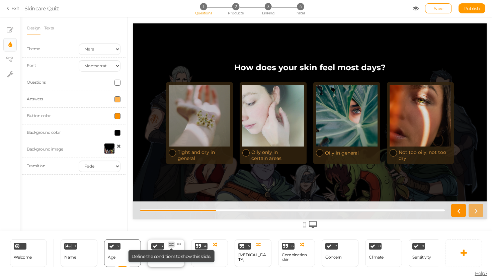
select select "2"
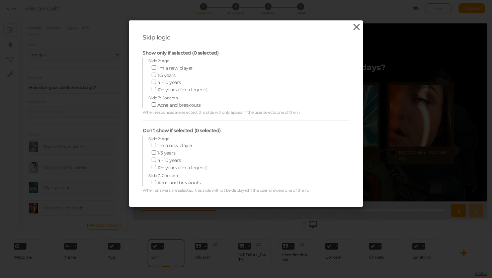
click at [354, 25] on icon at bounding box center [357, 27] width 10 height 10
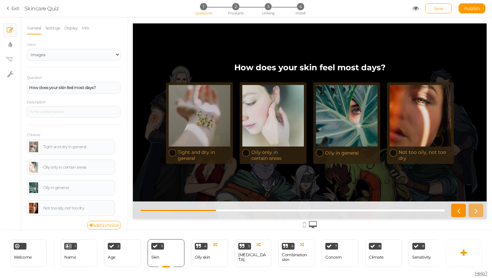
click at [315, 69] on strong "How does your skin feel most days?" at bounding box center [309, 68] width 151 height 10
click at [317, 68] on strong "How does your skin feel most days?" at bounding box center [309, 68] width 151 height 10
click at [81, 91] on div "How does your skin feel most days?" at bounding box center [74, 88] width 94 height 12
click at [80, 90] on div "How does your skin feel most days?" at bounding box center [74, 88] width 94 height 12
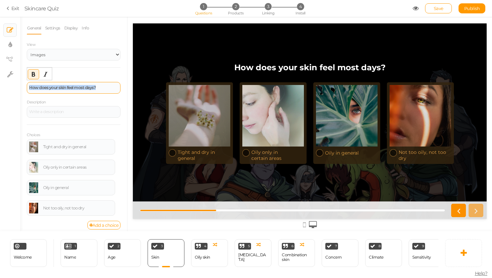
click at [80, 90] on div "How does your skin feel most days?" at bounding box center [74, 88] width 94 height 12
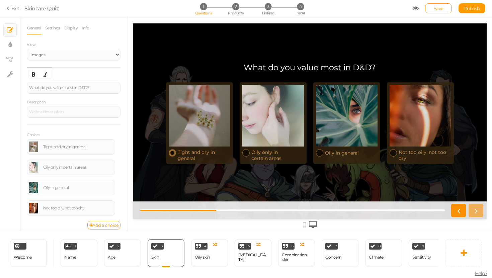
click at [200, 152] on div "Tight and dry in general" at bounding box center [204, 155] width 53 height 12
click at [71, 147] on div "Tight and dry in general" at bounding box center [78, 147] width 70 height 4
click at [87, 147] on div "Tight and dry in general" at bounding box center [78, 147] width 70 height 4
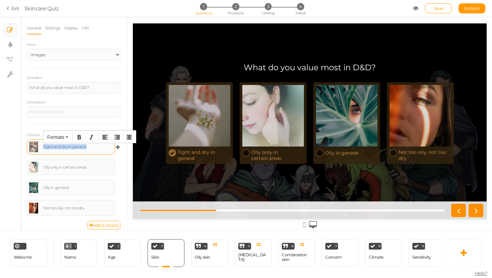
drag, startPoint x: 97, startPoint y: 147, endPoint x: 38, endPoint y: 145, distance: 59.3
click at [38, 145] on div "Tight and dry in general" at bounding box center [71, 147] width 84 height 11
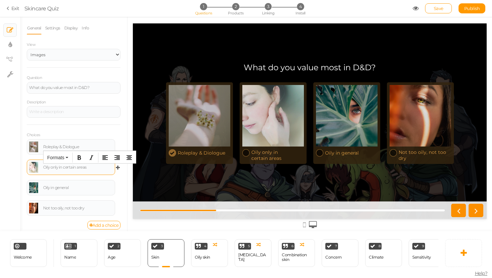
click at [53, 167] on div "Oily only in certain areas" at bounding box center [78, 167] width 70 height 4
click at [56, 189] on div "Oily in general" at bounding box center [78, 188] width 70 height 4
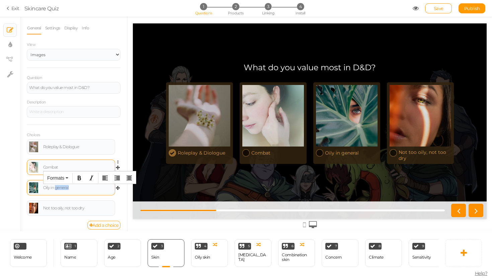
click at [58, 189] on div "Oily in general" at bounding box center [78, 188] width 70 height 4
click at [58, 191] on div "Oily in general" at bounding box center [71, 188] width 84 height 11
click at [58, 189] on div "Oily in general" at bounding box center [78, 188] width 70 height 4
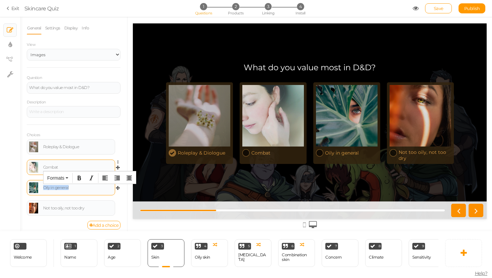
click at [58, 189] on div "Oily in general" at bounding box center [78, 188] width 70 height 4
click at [60, 206] on div "Not too oily, not too dry" at bounding box center [78, 208] width 70 height 4
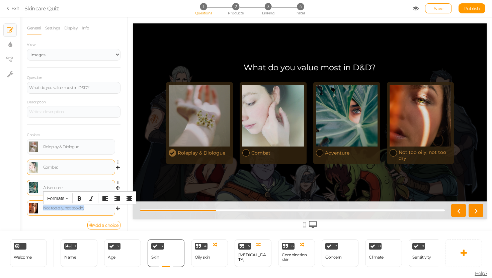
click at [60, 206] on div "Not too oily, not too dry" at bounding box center [78, 208] width 70 height 4
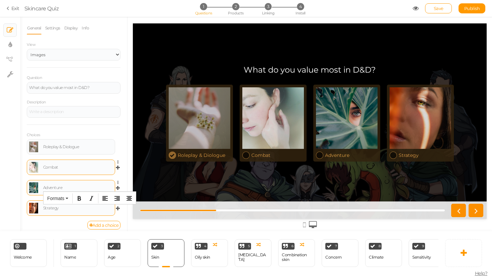
click at [117, 133] on div "Choices Roleplay & Diologue Settings Delete Combat Settings Delete Adventure Se…" at bounding box center [74, 173] width 94 height 96
click at [101, 169] on div "Combat" at bounding box center [78, 167] width 70 height 4
click at [116, 166] on icon at bounding box center [118, 169] width 4 height 6
click at [119, 160] on icon at bounding box center [120, 162] width 4 height 4
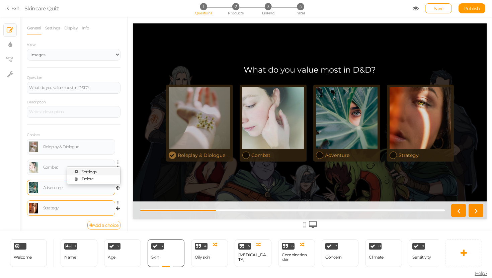
click at [101, 171] on link "Settings" at bounding box center [93, 171] width 53 height 7
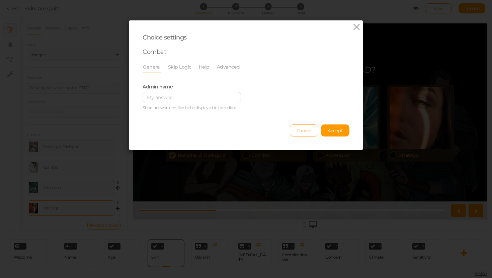
click at [301, 129] on span "Cancel" at bounding box center [304, 130] width 15 height 5
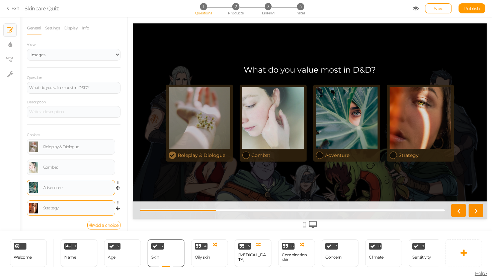
click at [33, 185] on link at bounding box center [33, 188] width 9 height 11
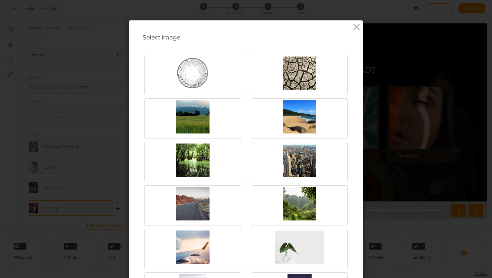
click at [73, 166] on div "Select image Upload URL Also, drop an image here to upload. Close" at bounding box center [246, 139] width 492 height 278
click at [22, 178] on div "Select image Upload URL Also, drop an image here to upload. Close" at bounding box center [246, 139] width 492 height 278
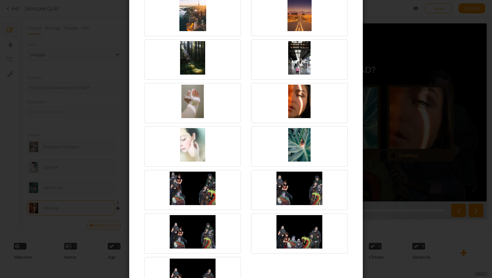
scroll to position [344, 0]
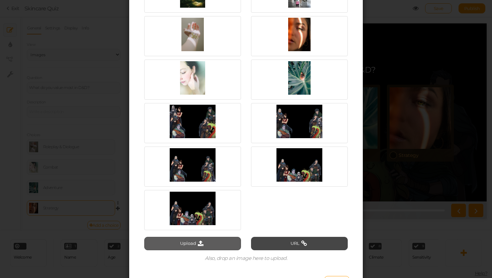
click at [214, 245] on button "Upload" at bounding box center [192, 243] width 97 height 13
click at [189, 245] on button "Upload" at bounding box center [192, 243] width 97 height 13
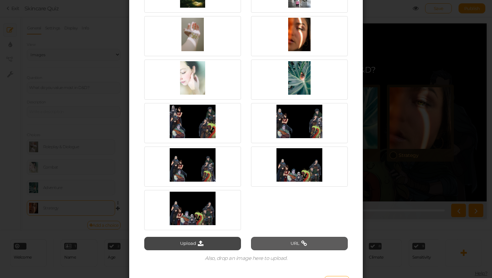
click at [295, 243] on button "URL" at bounding box center [299, 243] width 97 height 13
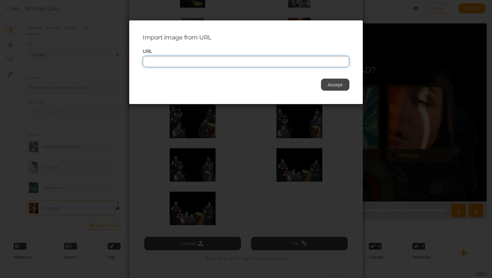
click at [235, 58] on input "text" at bounding box center [246, 61] width 207 height 11
paste input "https://images.squarespace-cdn.com/content/v1/5f8a7f6ce7e6c83bd00002f4/16047824…"
type input "https://images.squarespace-cdn.com/content/v1/5f8a7f6ce7e6c83bd00002f4/16047824…"
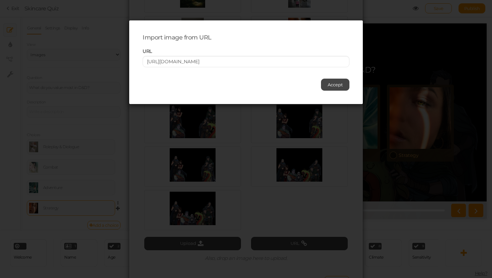
scroll to position [0, 0]
click at [320, 78] on div "Accept" at bounding box center [246, 81] width 207 height 18
click at [328, 80] on button "Accept" at bounding box center [335, 85] width 28 height 12
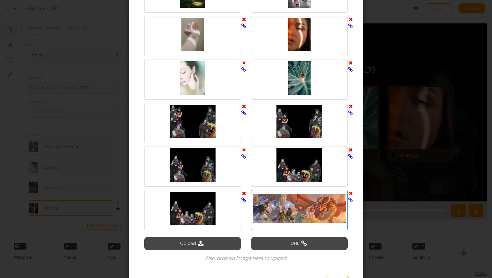
click at [277, 204] on div at bounding box center [299, 208] width 93 height 33
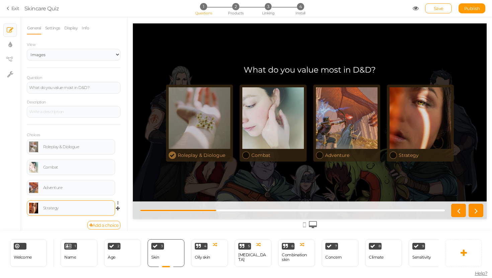
click at [83, 160] on body "× Close A wider screen is needed to use the Pickzen builder Exit Skincare Quiz …" at bounding box center [246, 139] width 492 height 278
click at [75, 168] on div "Combat" at bounding box center [78, 167] width 70 height 4
click at [34, 167] on link at bounding box center [33, 167] width 9 height 11
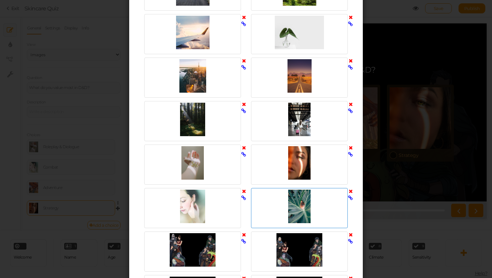
scroll to position [388, 0]
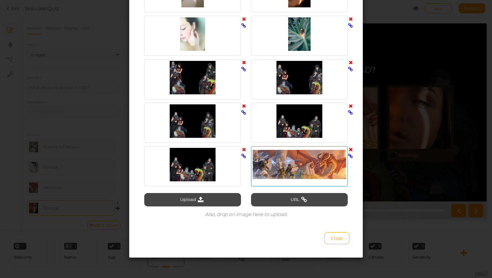
click at [299, 169] on div at bounding box center [299, 164] width 93 height 33
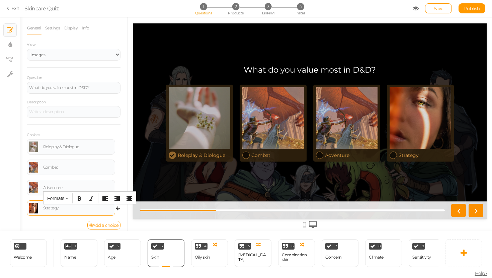
click at [60, 207] on div "Strategy" at bounding box center [78, 208] width 70 height 4
click at [35, 198] on div "Adventure Settings Delete" at bounding box center [74, 190] width 94 height 20
click at [35, 200] on div "Adventure Settings Delete" at bounding box center [74, 190] width 94 height 20
click at [35, 201] on div "Strategy" at bounding box center [71, 208] width 88 height 15
click at [32, 205] on link at bounding box center [33, 208] width 9 height 11
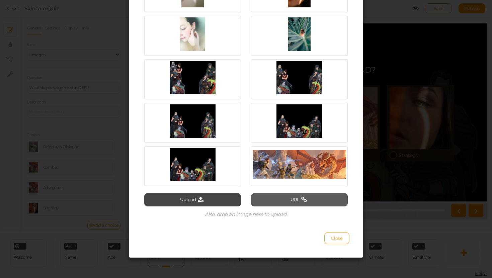
click at [264, 198] on button "URL" at bounding box center [299, 199] width 97 height 13
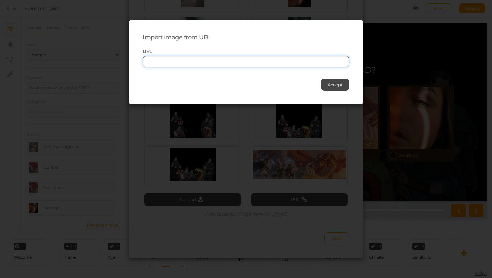
click at [216, 65] on input "text" at bounding box center [246, 61] width 207 height 11
paste input "https://i0.wp.com/halflinghobbies.com/wp-content/uploads/2019/06/hho_battlemap.…"
type input "https://i0.wp.com/halflinghobbies.com/wp-content/uploads/2019/06/hho_battlemap.…"
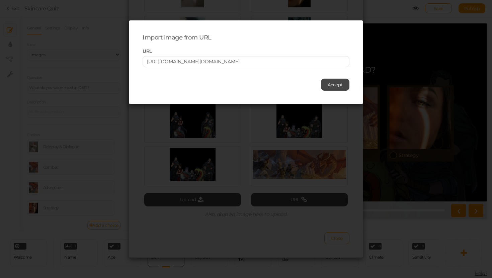
click at [328, 78] on div "Accept" at bounding box center [246, 81] width 207 height 18
click at [330, 83] on span "Accept" at bounding box center [335, 84] width 15 height 5
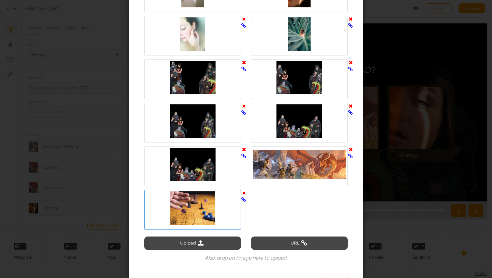
click at [206, 200] on div at bounding box center [192, 208] width 93 height 33
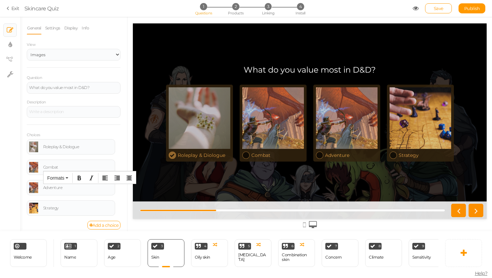
click at [66, 188] on div "Adventure" at bounding box center [78, 188] width 70 height 4
click at [40, 187] on div "Adventure" at bounding box center [71, 188] width 84 height 11
click at [25, 187] on div "General Settings Display Info View Text Images Slider Dropdown Question What do…" at bounding box center [73, 127] width 107 height 210
click at [36, 189] on link at bounding box center [33, 188] width 9 height 11
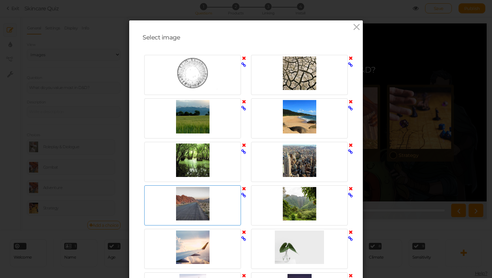
scroll to position [431, 0]
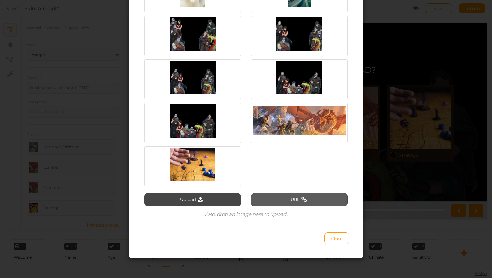
click at [269, 201] on button "URL" at bounding box center [299, 199] width 97 height 13
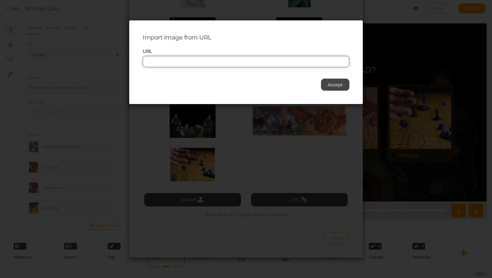
click at [270, 62] on input "text" at bounding box center [246, 61] width 207 height 11
paste input "https://www.awesomedice.com/cdn/shop/articles/Title_-_Copy_e2013305-20ba-44de-9…"
type input "https://www.awesomedice.com/cdn/shop/articles/Title_-_Copy_e2013305-20ba-44de-9…"
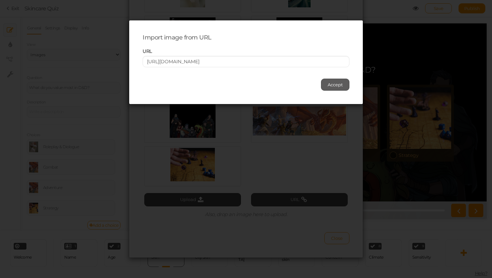
scroll to position [0, 0]
click at [333, 82] on span "Accept" at bounding box center [335, 84] width 15 height 5
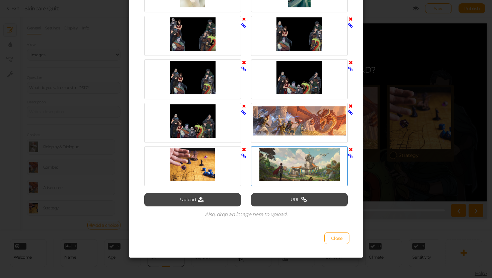
click at [309, 161] on div at bounding box center [299, 164] width 93 height 33
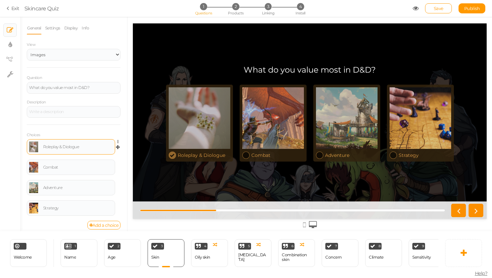
click at [33, 145] on link at bounding box center [33, 147] width 9 height 11
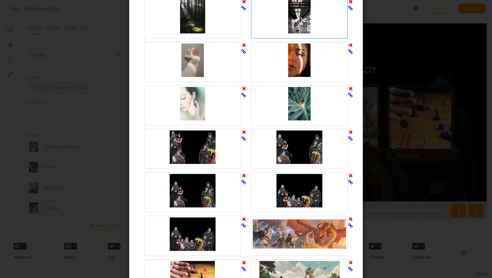
scroll to position [431, 0]
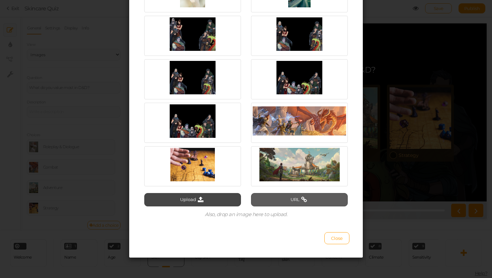
click at [308, 197] on icon at bounding box center [304, 200] width 9 height 6
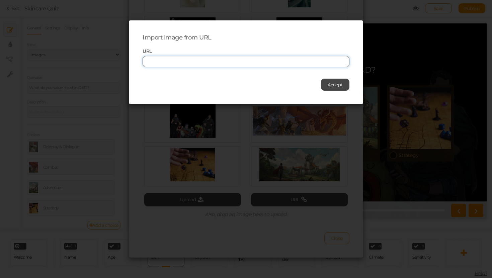
click at [319, 62] on input "text" at bounding box center [246, 61] width 207 height 11
paste input "https://images.newrepublic.com/5bb49f23d333a6f1f6c5d81406591bd61a5b8e67.jpeg?au…"
type input "https://images.newrepublic.com/5bb49f23d333a6f1f6c5d81406591bd61a5b8e67.jpeg?au…"
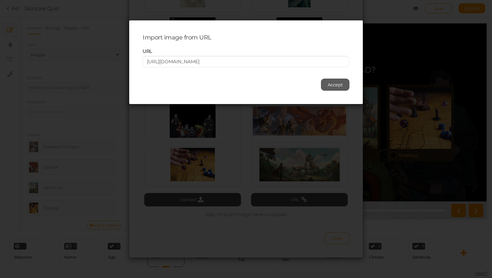
click at [332, 84] on span "Accept" at bounding box center [335, 84] width 15 height 5
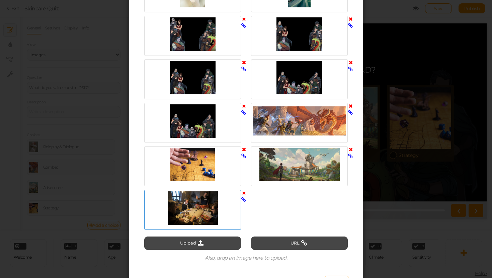
click at [185, 206] on div at bounding box center [192, 208] width 93 height 33
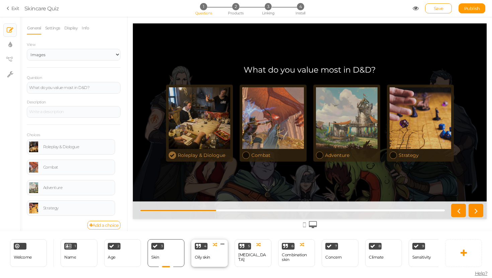
click at [197, 260] on div "Oily skin" at bounding box center [202, 258] width 15 height 12
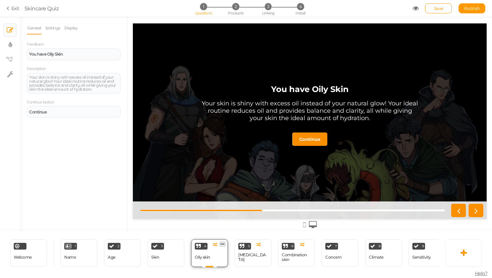
click at [224, 243] on icon at bounding box center [223, 244] width 4 height 5
click at [285, 255] on div "Combination skin" at bounding box center [296, 257] width 29 height 9
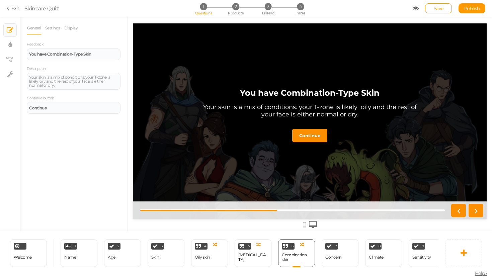
click at [317, 252] on div "6 Combination skin × Define the conditions to show this slide. Clone Change typ…" at bounding box center [297, 254] width 44 height 28
click at [323, 253] on div "7 Concern × Define the conditions to show this slide. Clone Change type Delete" at bounding box center [340, 254] width 37 height 28
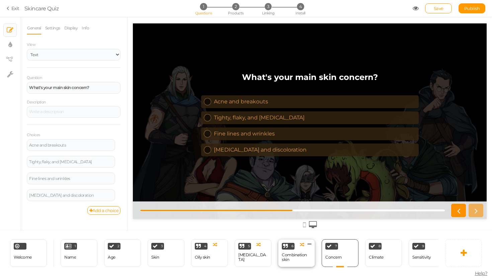
click at [290, 252] on div "Combination skin" at bounding box center [296, 258] width 29 height 12
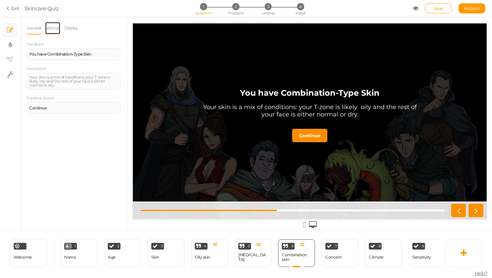
click at [54, 28] on link "Settings" at bounding box center [53, 28] width 16 height 13
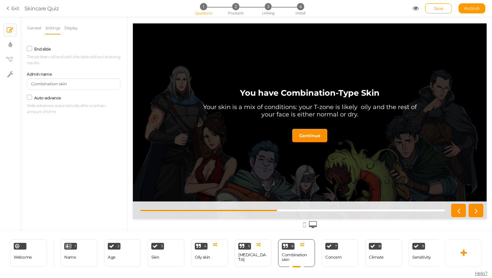
click at [64, 26] on li "Settings" at bounding box center [54, 28] width 19 height 13
click at [69, 27] on link "Display" at bounding box center [71, 28] width 14 height 13
click at [9, 55] on tooltip "× View tree" at bounding box center [10, 59] width 5 height 9
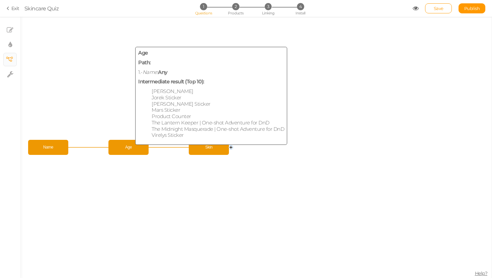
click at [128, 144] on span "Age" at bounding box center [128, 148] width 37 height 12
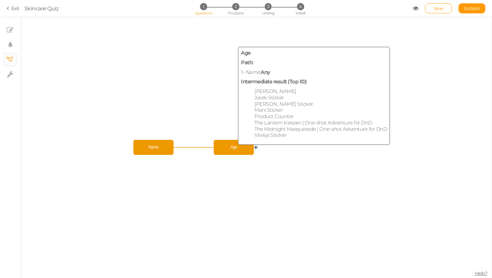
click at [230, 145] on span "Age" at bounding box center [234, 148] width 37 height 12
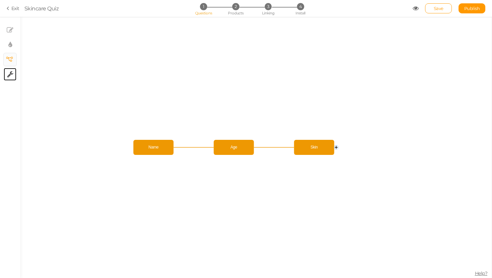
click at [6, 69] on link "× Settings" at bounding box center [10, 74] width 13 height 13
select select "en"
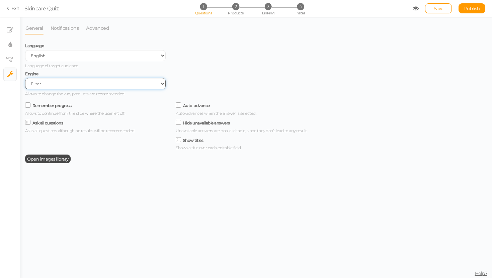
click at [37, 84] on select "Filter AI Tree No-Code Form (No products)" at bounding box center [95, 83] width 141 height 11
click at [72, 25] on link "Notifications" at bounding box center [64, 28] width 29 height 13
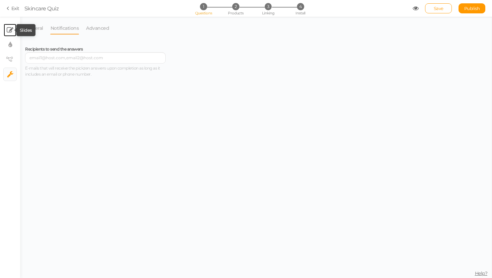
click at [9, 30] on icon at bounding box center [10, 30] width 7 height 7
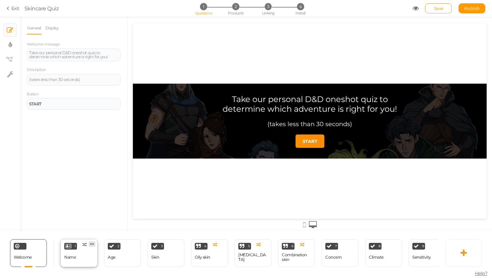
click at [93, 242] on icon at bounding box center [92, 244] width 4 height 5
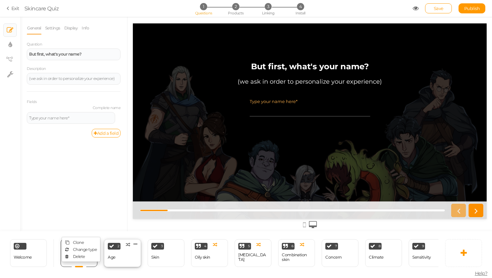
click at [141, 252] on div "2 Age × Define the conditions to show this slide. Clone Change type Delete" at bounding box center [122, 254] width 37 height 28
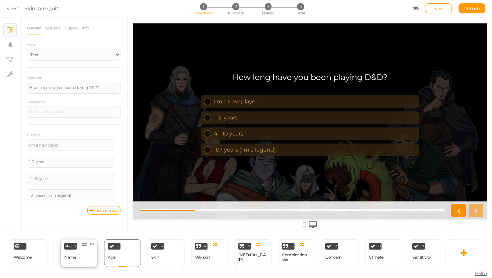
click at [86, 256] on div "1 Name × Define the conditions to show this slide. Clone Change type Delete" at bounding box center [79, 254] width 37 height 28
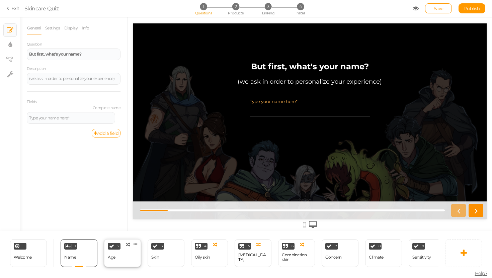
click at [109, 255] on div "Age" at bounding box center [112, 258] width 8 height 12
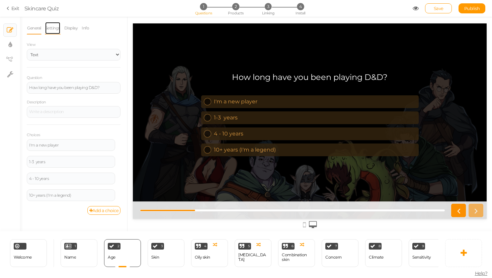
click at [55, 28] on link "Settings" at bounding box center [53, 28] width 16 height 13
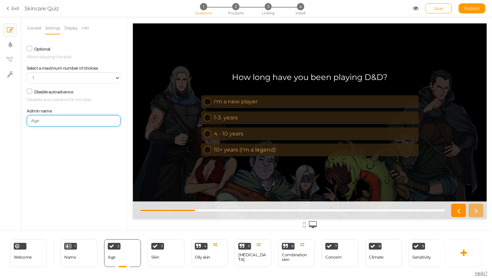
drag, startPoint x: 54, startPoint y: 120, endPoint x: 1, endPoint y: 120, distance: 52.3
click at [1, 120] on div "× Slides × Display settings × View tree × Settings General Settings Display Inf…" at bounding box center [246, 124] width 492 height 215
type input "How long have you been playing D&D?"
click at [80, 256] on div "1 Name × Define the conditions to show this slide. Clone Change type Delete" at bounding box center [79, 254] width 37 height 28
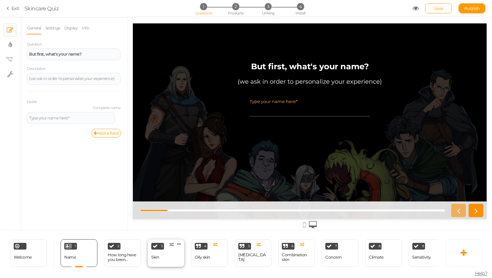
click at [172, 254] on div "3 Skin × Define the conditions to show this slide. Clone Change type Delete" at bounding box center [166, 254] width 37 height 28
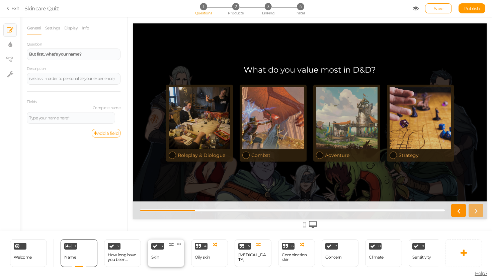
select select "2"
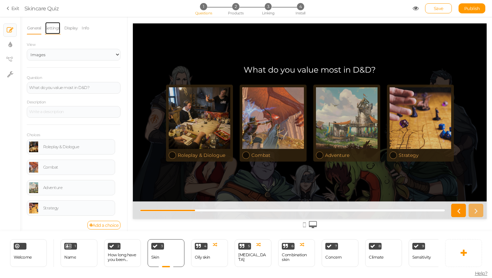
click at [55, 31] on link "Settings" at bounding box center [53, 28] width 16 height 13
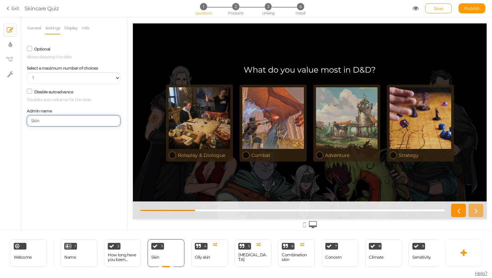
click at [35, 122] on input "Skin" at bounding box center [74, 120] width 94 height 11
type input "V"
type input "Q"
type input "What do you value?"
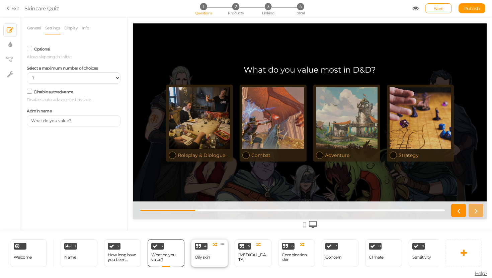
click at [207, 247] on div "4" at bounding box center [201, 246] width 13 height 7
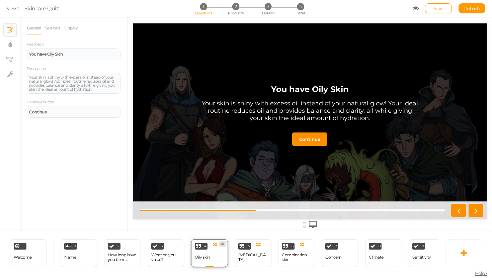
click at [223, 242] on icon at bounding box center [223, 244] width 4 height 5
click at [212, 253] on link "Delete" at bounding box center [212, 256] width 38 height 7
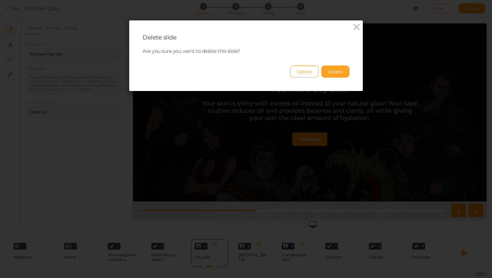
click at [335, 72] on button "Delete" at bounding box center [336, 72] width 28 height 12
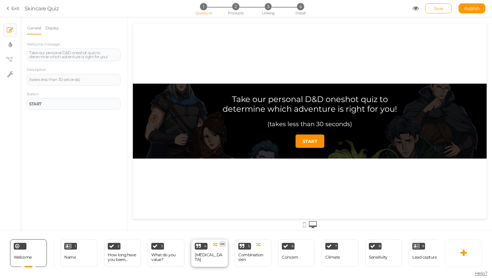
click at [224, 247] on link at bounding box center [222, 245] width 7 height 6
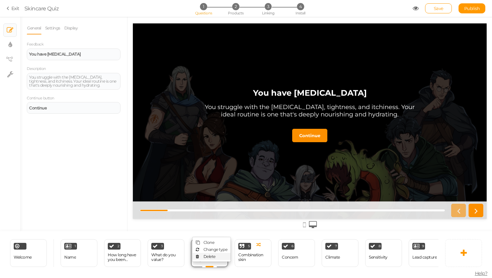
click at [220, 255] on link "Delete" at bounding box center [212, 256] width 38 height 7
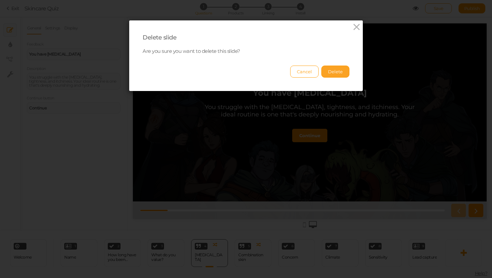
click at [343, 73] on button "Delete" at bounding box center [336, 72] width 28 height 12
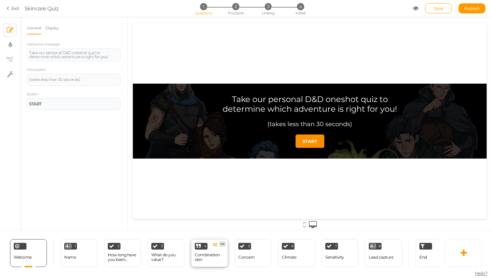
click at [224, 244] on link at bounding box center [222, 245] width 7 height 6
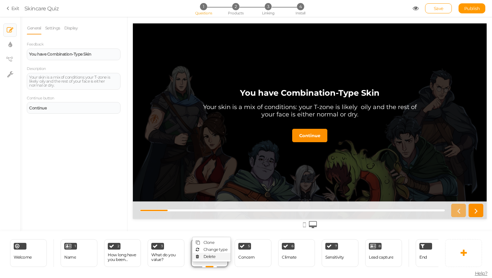
click at [218, 256] on link "Delete" at bounding box center [212, 256] width 38 height 7
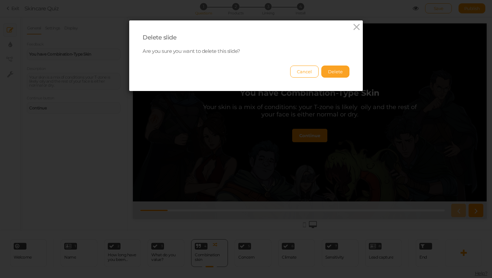
click at [341, 70] on button "Delete" at bounding box center [336, 72] width 28 height 12
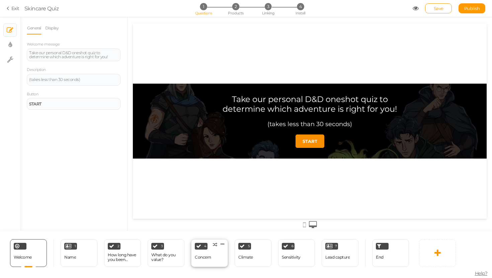
click at [211, 261] on div "4 Concern × Define the conditions to show this slide. Clone Change type Delete" at bounding box center [209, 254] width 37 height 28
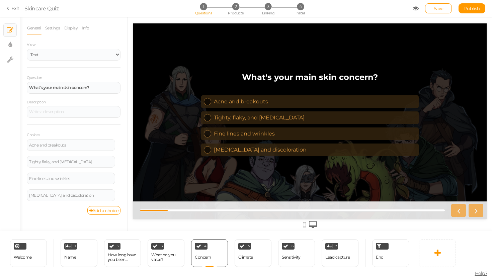
click at [286, 75] on strong "What's your main skin concern?" at bounding box center [310, 77] width 136 height 10
click at [78, 87] on strong "What's your main skin concern?" at bounding box center [59, 87] width 60 height 5
click at [431, 4] on link "Save" at bounding box center [438, 8] width 27 height 10
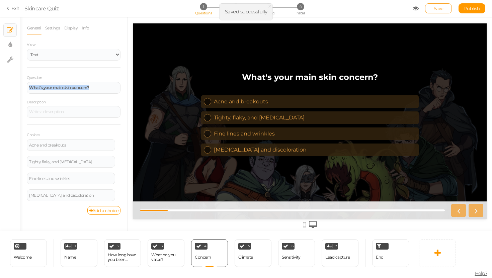
click at [435, 7] on span "Save" at bounding box center [439, 8] width 10 height 5
click at [73, 88] on strong "What's your main skin concern?" at bounding box center [59, 87] width 60 height 5
click at [73, 87] on strong "What's your main skin concern?" at bounding box center [59, 87] width 60 height 5
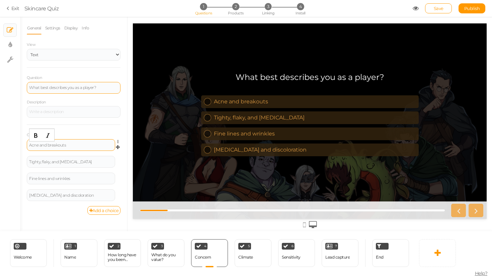
click at [57, 145] on div "Acne and breakouts" at bounding box center [71, 145] width 84 height 4
click at [52, 144] on div "Acne and breakouts" at bounding box center [71, 145] width 84 height 4
click at [54, 160] on div "Tighty, flaky, and [MEDICAL_DATA]" at bounding box center [71, 162] width 84 height 4
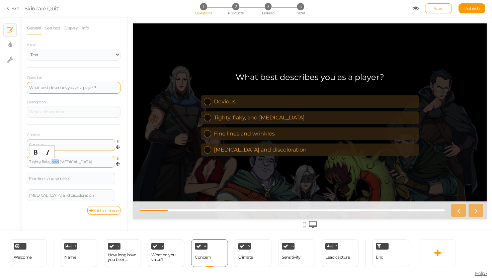
click at [54, 160] on div "Tighty, flaky, and [MEDICAL_DATA]" at bounding box center [71, 162] width 84 height 4
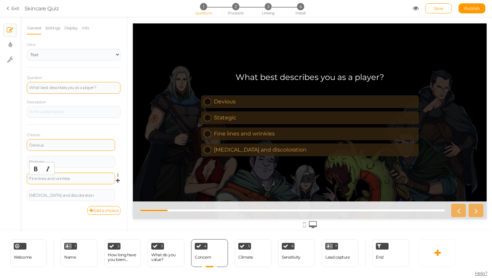
click at [43, 180] on div "Fine lines and wrinkles" at bounding box center [71, 179] width 84 height 4
click at [45, 194] on div "[MEDICAL_DATA] and discoloration" at bounding box center [71, 196] width 84 height 4
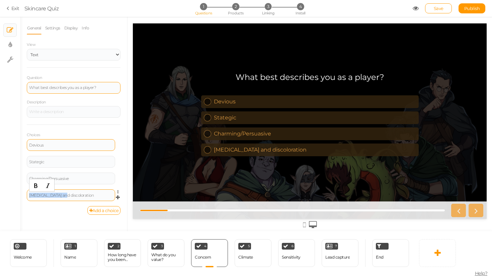
click at [45, 194] on div "[MEDICAL_DATA] and discoloration" at bounding box center [71, 196] width 84 height 4
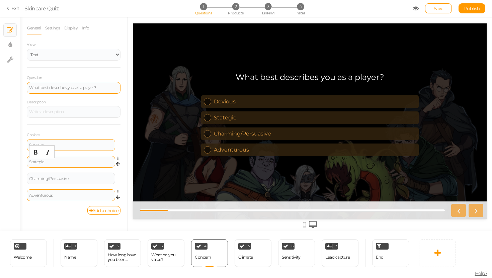
click at [38, 161] on div "Stategic" at bounding box center [71, 162] width 84 height 4
click at [119, 131] on div "Choices Devious Settings Delete Analytical Settings Delete Charming/Persuasive …" at bounding box center [74, 166] width 94 height 82
click at [249, 259] on div "Climate" at bounding box center [246, 257] width 15 height 5
select select "2"
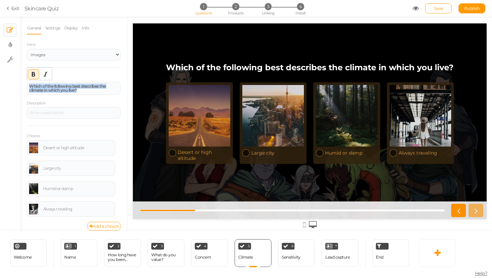
drag, startPoint x: 89, startPoint y: 90, endPoint x: 11, endPoint y: 80, distance: 78.3
click at [11, 80] on div "× Slides × Display settings × Settings General Settings Display Info View Text …" at bounding box center [246, 124] width 492 height 215
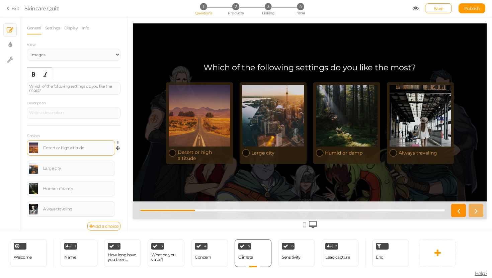
click at [67, 146] on div "Desert or high altitude" at bounding box center [78, 148] width 70 height 4
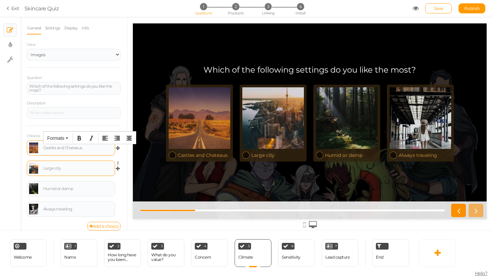
click at [79, 171] on div "Large city" at bounding box center [71, 168] width 84 height 11
click at [49, 170] on div "Large city" at bounding box center [78, 168] width 70 height 4
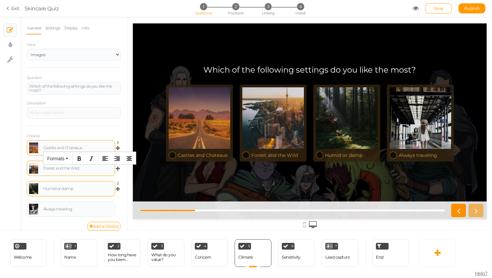
click at [58, 189] on div "Humid or damp" at bounding box center [78, 189] width 70 height 4
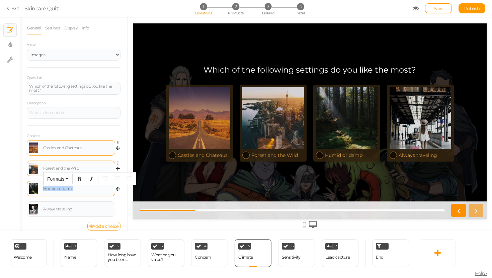
click at [58, 189] on div "Humid or damp" at bounding box center [78, 189] width 70 height 4
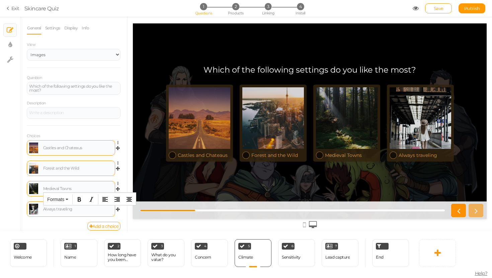
click at [63, 205] on body "× Close A wider screen is needed to use the Pickzen builder Exit Skincare Quiz …" at bounding box center [246, 139] width 492 height 278
click at [63, 205] on div "Formats" at bounding box center [90, 200] width 92 height 12
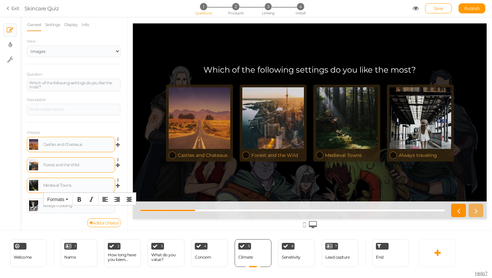
scroll to position [5, 0]
click at [62, 224] on div "Add a choice" at bounding box center [74, 221] width 94 height 9
click at [74, 181] on div "Medieval Towns" at bounding box center [71, 183] width 84 height 11
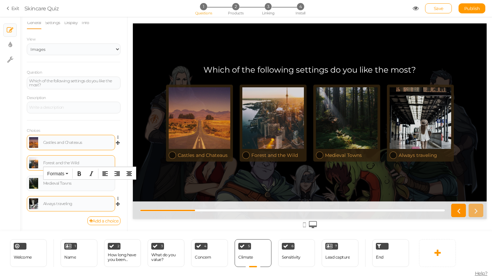
click at [60, 206] on div "Always traveling" at bounding box center [78, 204] width 70 height 4
click at [60, 217] on div "Add a choice" at bounding box center [74, 221] width 94 height 9
click at [61, 205] on div "Always traveling" at bounding box center [78, 204] width 70 height 4
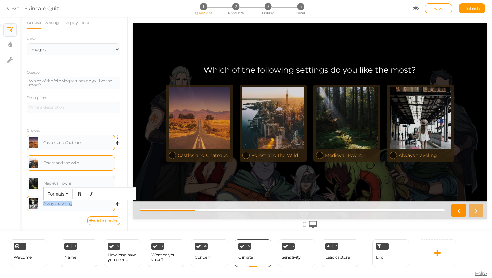
click at [61, 205] on div "Always traveling" at bounding box center [78, 204] width 70 height 4
click at [34, 203] on link at bounding box center [33, 203] width 9 height 11
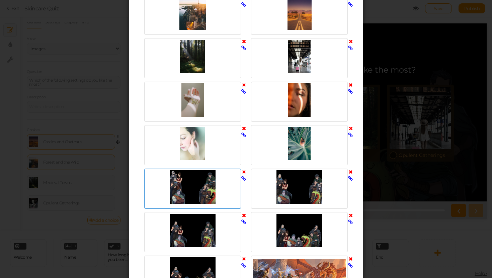
scroll to position [475, 0]
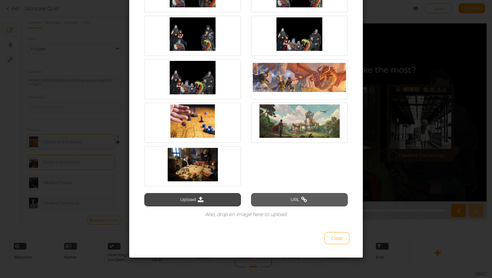
click at [257, 199] on button "URL" at bounding box center [299, 199] width 97 height 13
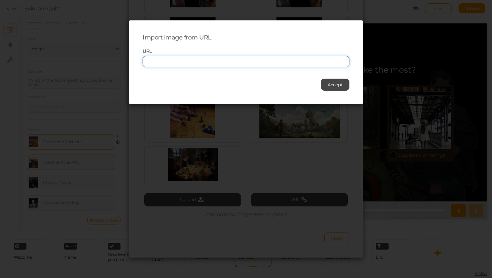
click at [242, 62] on input "text" at bounding box center [246, 61] width 207 height 11
paste input "https://images.stockcake.com/public/6/4/6/646d1d62-59be-408f-8c4d-1ce529ee9ce6_…"
type input "https://images.stockcake.com/public/6/4/6/646d1d62-59be-408f-8c4d-1ce529ee9ce6_…"
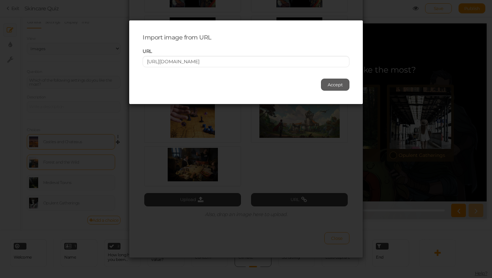
scroll to position [0, 0]
click at [341, 81] on button "Accept" at bounding box center [335, 85] width 28 height 12
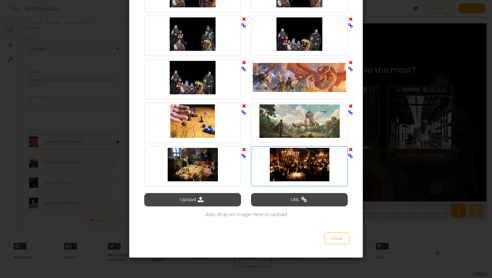
click at [287, 158] on div at bounding box center [299, 164] width 93 height 33
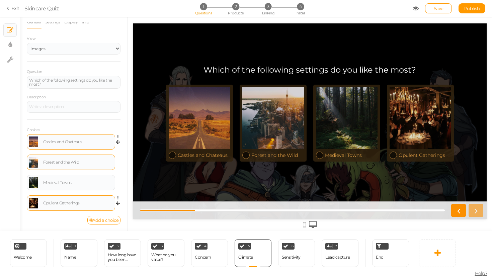
click at [33, 203] on link at bounding box center [33, 203] width 9 height 11
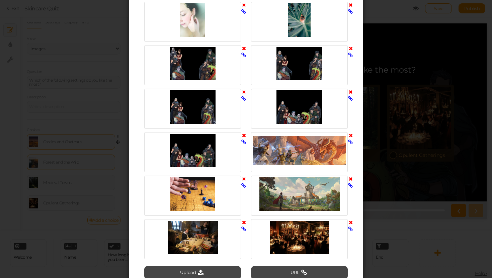
scroll to position [400, 0]
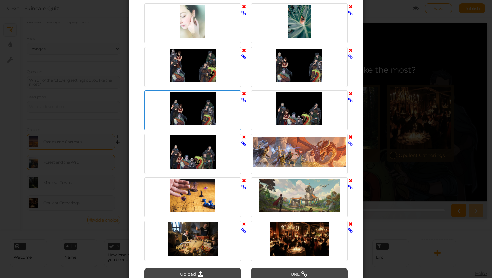
click at [245, 93] on icon at bounding box center [244, 93] width 4 height 5
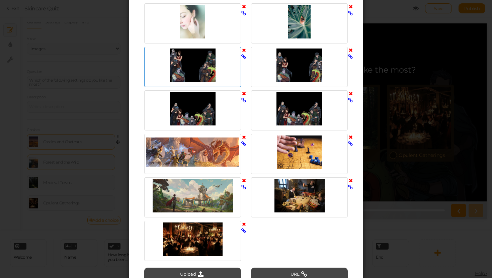
click at [244, 50] on icon at bounding box center [244, 50] width 4 height 5
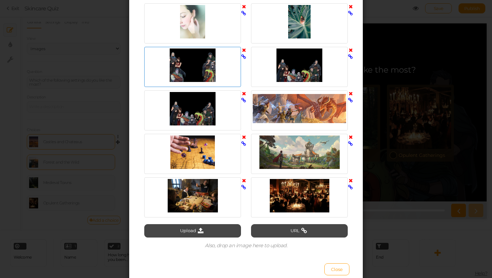
click at [244, 50] on icon at bounding box center [244, 50] width 4 height 5
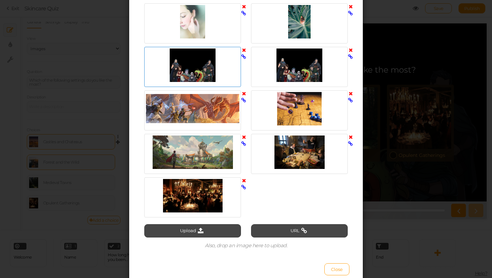
click at [244, 50] on icon at bounding box center [244, 50] width 4 height 5
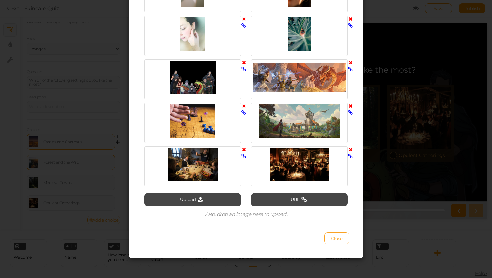
click at [339, 237] on span "Close" at bounding box center [337, 238] width 12 height 5
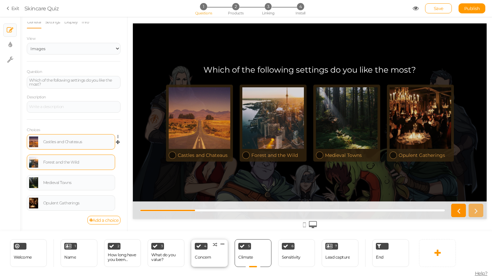
click at [196, 254] on div "Concern" at bounding box center [203, 258] width 16 height 12
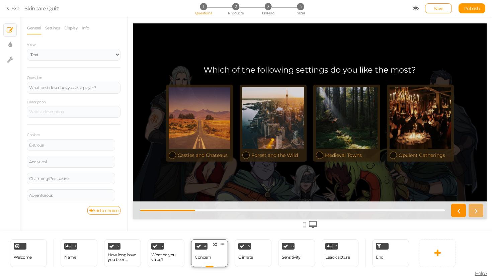
scroll to position [0, 0]
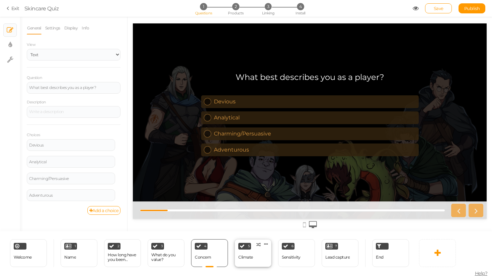
click at [250, 249] on div "5" at bounding box center [245, 246] width 13 height 7
select select "2"
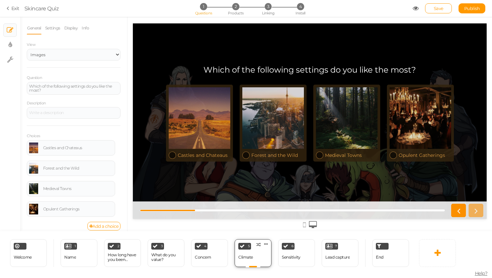
click at [244, 260] on div "Climate" at bounding box center [246, 258] width 15 height 12
click at [212, 258] on div "4 Concern × Define the conditions to show this slide. Clone Change type Delete" at bounding box center [209, 254] width 37 height 28
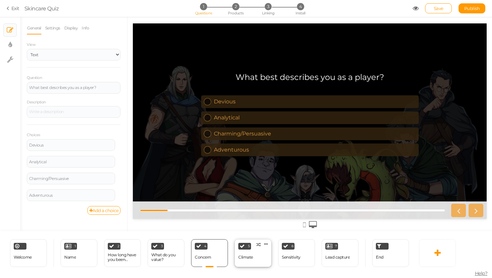
click at [242, 254] on div "Climate" at bounding box center [246, 258] width 15 height 12
select select "2"
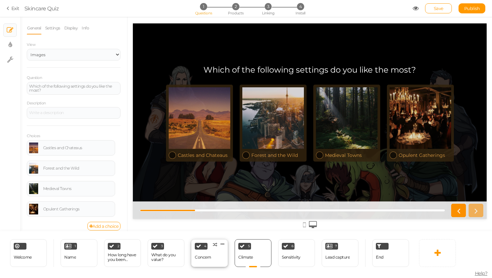
click at [223, 256] on div "4 Concern × Define the conditions to show this slide. Clone Change type Delete" at bounding box center [209, 254] width 37 height 28
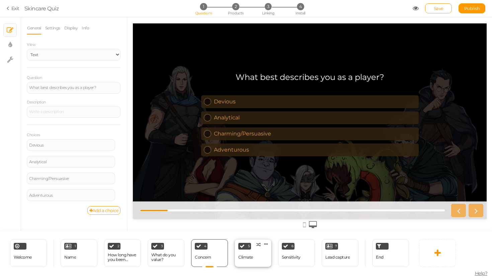
click at [246, 260] on div "Climate" at bounding box center [246, 258] width 15 height 12
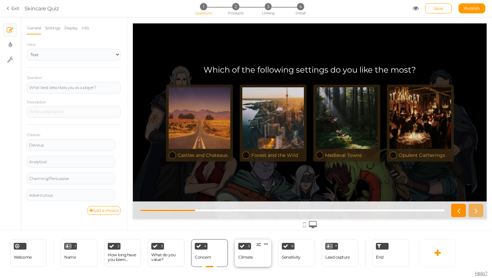
select select "2"
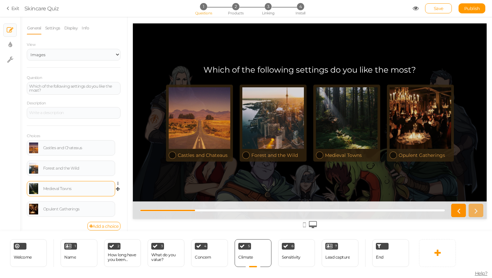
click at [31, 192] on link at bounding box center [33, 189] width 9 height 11
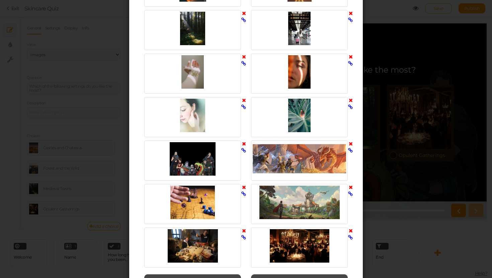
scroll to position [347, 0]
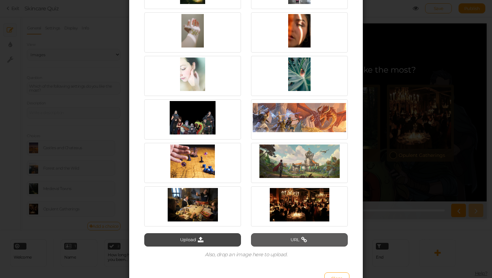
click at [273, 243] on button "URL" at bounding box center [299, 239] width 97 height 13
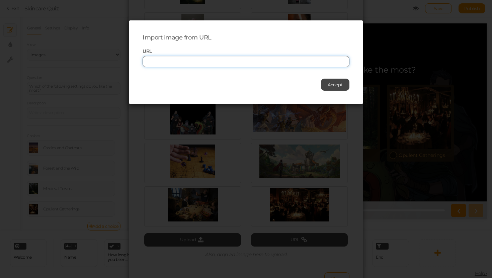
click at [272, 65] on input "text" at bounding box center [246, 61] width 207 height 11
paste input "https://i0.wp.com/thenerdd.com/wp-content/uploads/2021/05/1.jpg?fit=1200%2C624&…"
type input "https://i0.wp.com/thenerdd.com/wp-content/uploads/2021/05/1.jpg?fit=1200%2C624&…"
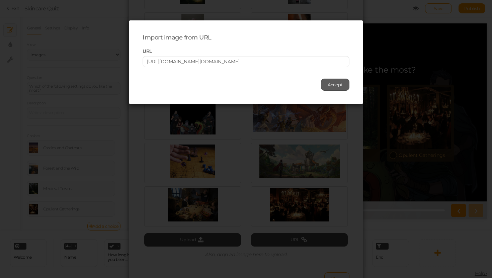
scroll to position [0, 0]
click at [335, 89] on button "Accept" at bounding box center [335, 85] width 28 height 12
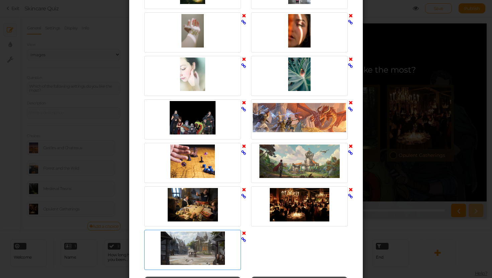
click at [191, 247] on div at bounding box center [192, 248] width 93 height 33
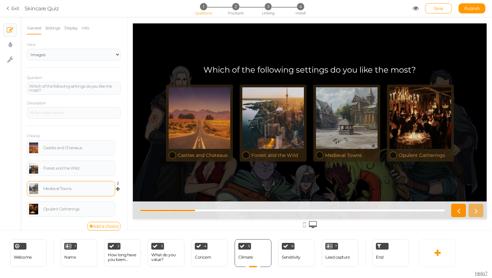
click at [66, 191] on div "Medieval Towns" at bounding box center [78, 189] width 70 height 4
click at [50, 189] on div "Medieval Towns" at bounding box center [78, 189] width 70 height 4
click at [45, 189] on div "Medieval Towns" at bounding box center [78, 189] width 70 height 4
click at [35, 189] on link at bounding box center [33, 189] width 9 height 11
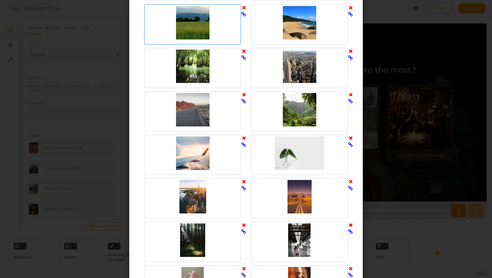
scroll to position [431, 0]
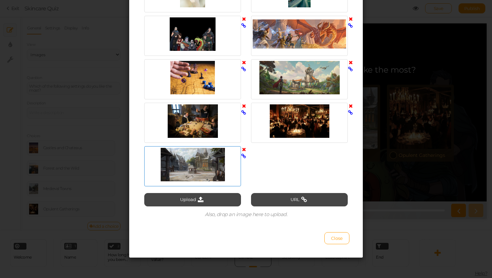
click at [216, 160] on div at bounding box center [192, 164] width 93 height 33
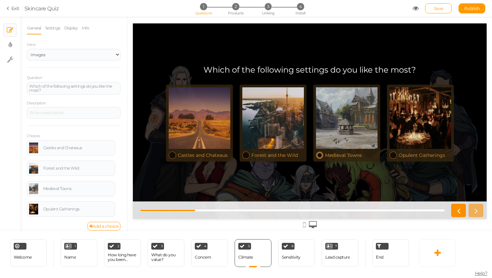
click at [326, 125] on div at bounding box center [347, 118] width 62 height 62
click at [36, 188] on link at bounding box center [33, 189] width 9 height 11
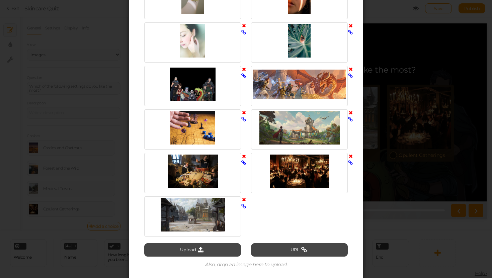
scroll to position [393, 0]
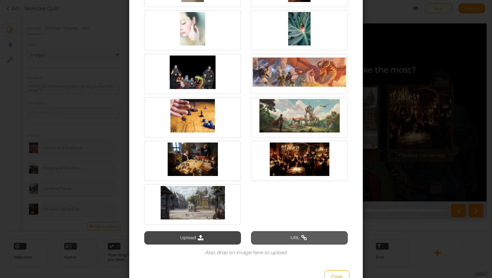
click at [269, 235] on button "URL" at bounding box center [299, 237] width 97 height 13
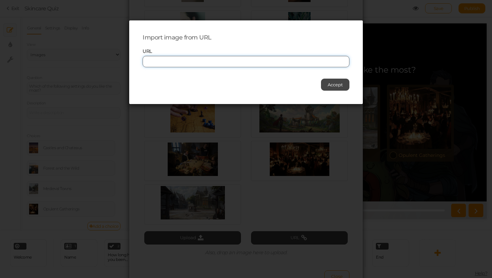
click at [283, 59] on input "text" at bounding box center [246, 61] width 207 height 11
paste input "https://www.reddit.com/media?url=https%3A%2F%2Fpreview.redd.it%2Fwhich-of-the-3…"
type input "https://www.reddit.com/media?url=https%3A%2F%2Fpreview.redd.it%2Fwhich-of-the-3…"
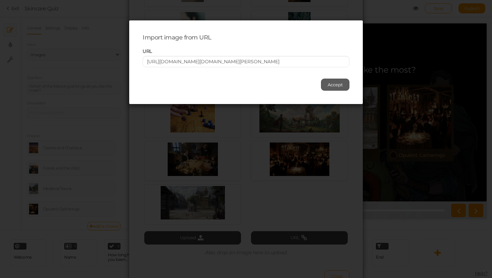
click at [327, 85] on button "Accept" at bounding box center [335, 85] width 28 height 12
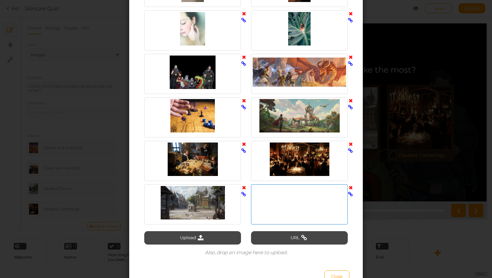
click at [301, 217] on div at bounding box center [299, 202] width 93 height 33
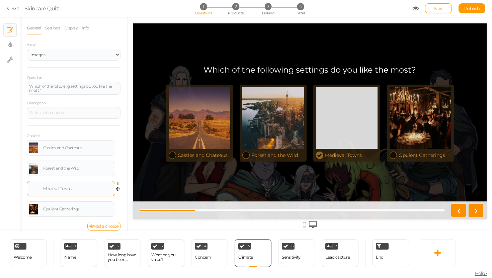
click at [38, 191] on link at bounding box center [33, 189] width 9 height 11
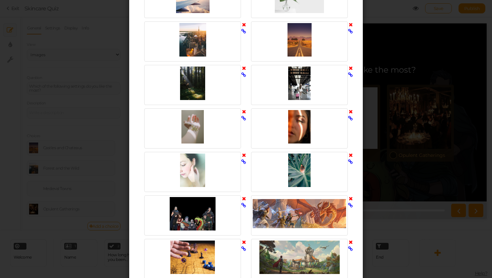
scroll to position [420, 0]
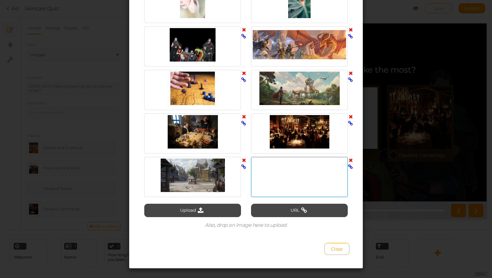
click at [351, 159] on icon at bounding box center [351, 160] width 4 height 5
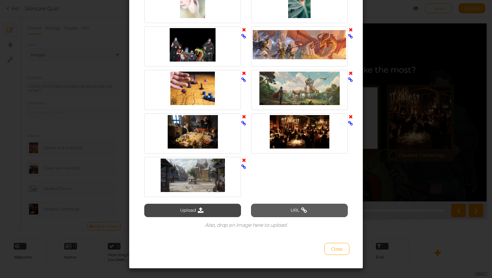
click at [273, 209] on button "URL" at bounding box center [299, 210] width 97 height 13
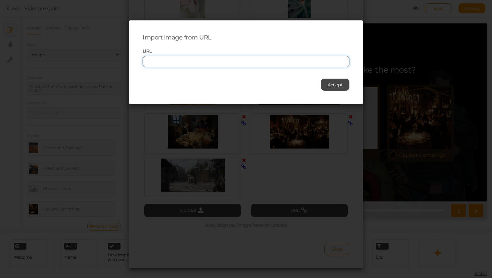
click at [236, 58] on input "text" at bounding box center [246, 61] width 207 height 11
paste input "https://www.dndspeak.com/wp-content/uploads/2021/07/Cities-1.jpg"
type input "https://www.dndspeak.com/wp-content/uploads/2021/07/Cities-1.jpg"
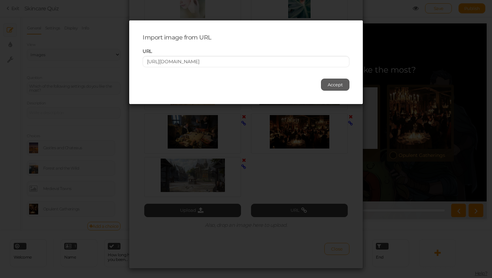
click at [329, 84] on span "Accept" at bounding box center [335, 84] width 15 height 5
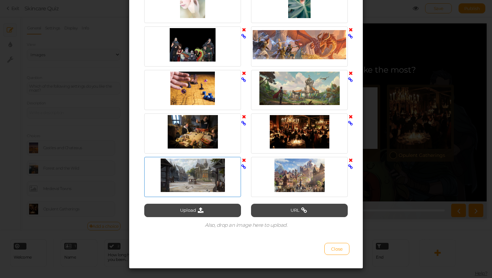
click at [244, 160] on icon at bounding box center [244, 160] width 4 height 5
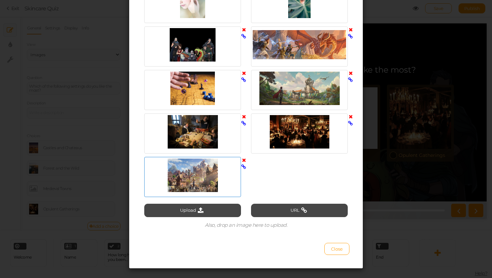
click at [215, 171] on div at bounding box center [192, 175] width 93 height 33
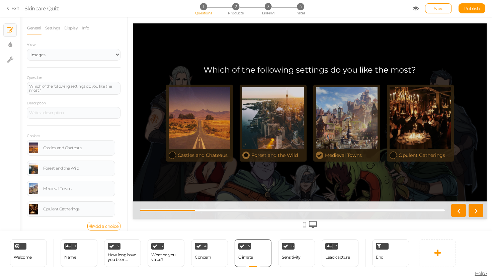
click at [285, 132] on div at bounding box center [274, 118] width 62 height 62
click at [32, 168] on link at bounding box center [33, 168] width 9 height 11
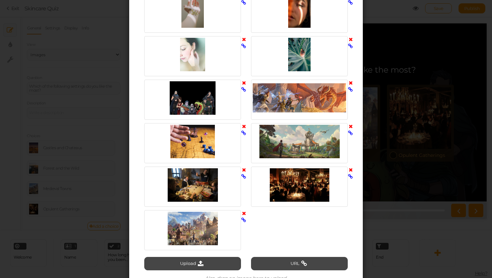
scroll to position [431, 0]
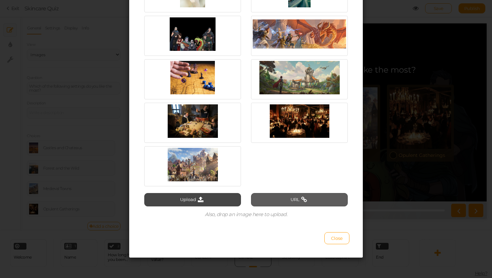
click at [278, 195] on button "URL" at bounding box center [299, 199] width 97 height 13
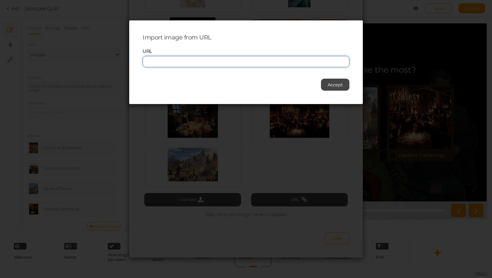
click at [255, 62] on input "text" at bounding box center [246, 61] width 207 height 11
paste input "https://static.wixstatic.com/media/70fbf4_efa7a0b016194fb1bcad489b08b80f64~mv2.…"
type input "https://static.wixstatic.com/media/70fbf4_efa7a0b016194fb1bcad489b08b80f64~mv2.…"
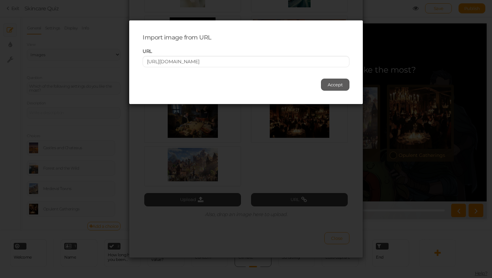
click at [331, 84] on span "Accept" at bounding box center [335, 84] width 15 height 5
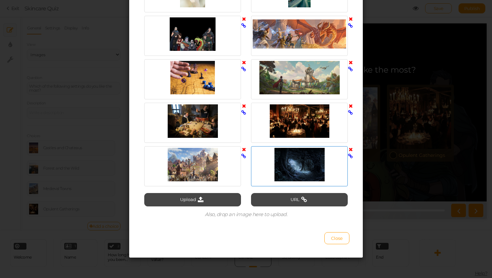
click at [289, 165] on div at bounding box center [299, 164] width 93 height 33
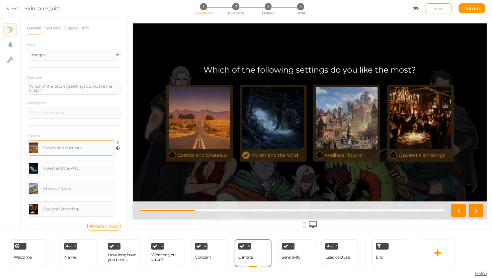
click at [31, 146] on link at bounding box center [33, 148] width 9 height 11
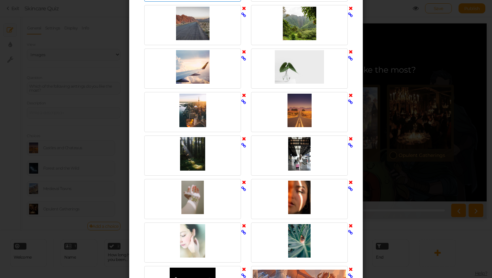
scroll to position [431, 0]
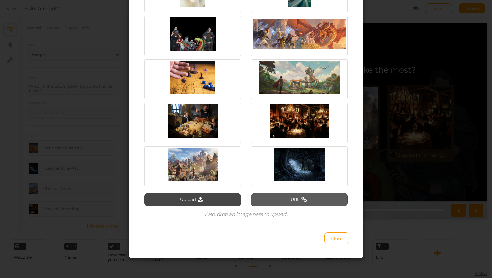
click at [286, 201] on button "URL" at bounding box center [299, 199] width 97 height 13
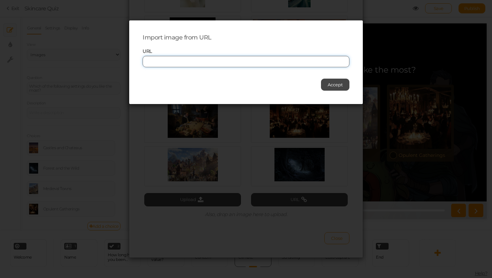
click at [275, 58] on input "text" at bounding box center [246, 61] width 207 height 11
paste input "https://www.belloflostsouls.net/wp-content/uploads/2020/02/dnd-castle-header-im…"
type input "https://www.belloflostsouls.net/wp-content/uploads/2020/02/dnd-castle-header-im…"
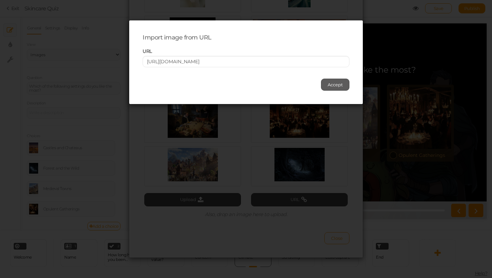
click at [343, 89] on button "Accept" at bounding box center [335, 85] width 28 height 12
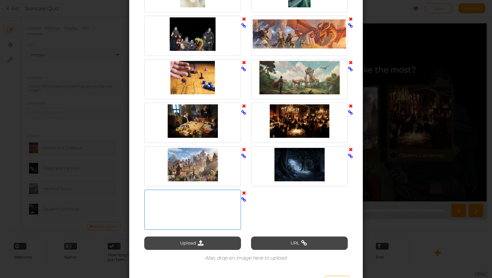
click at [203, 206] on div at bounding box center [192, 208] width 93 height 33
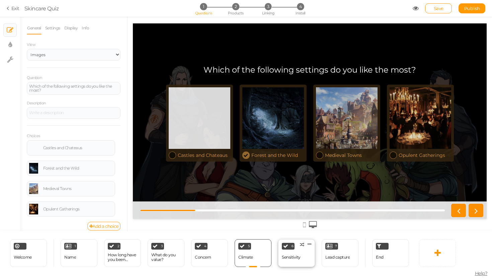
click at [303, 258] on div "6 Sensitivity × Define the conditions to show this slide. Clone Change type Del…" at bounding box center [296, 254] width 37 height 28
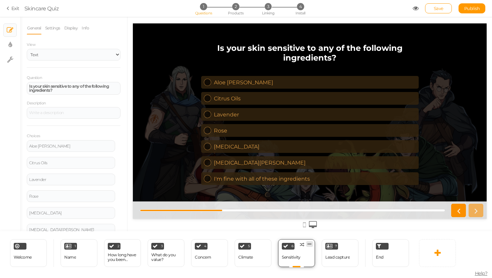
click at [308, 244] on icon at bounding box center [310, 244] width 4 height 5
click at [300, 257] on span "Delete" at bounding box center [297, 256] width 12 height 5
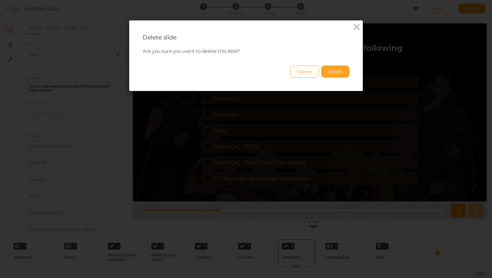
click at [331, 69] on button "Delete" at bounding box center [336, 72] width 28 height 12
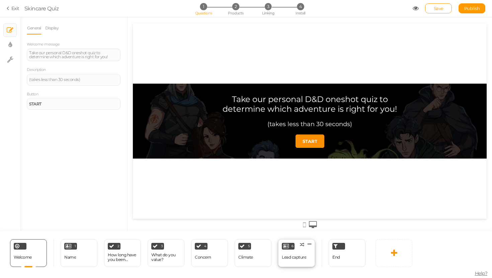
click at [302, 259] on div "Lead capture" at bounding box center [294, 257] width 24 height 5
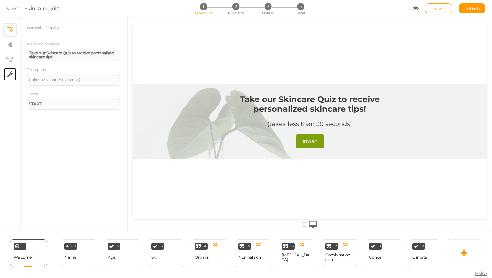
click at [8, 68] on link "× Settings" at bounding box center [10, 74] width 13 height 13
select select "en"
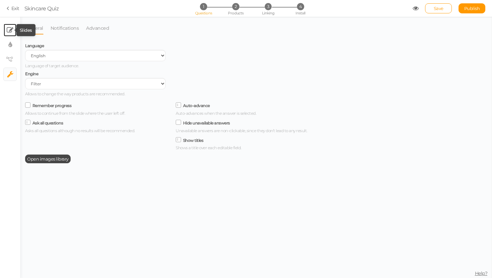
click at [12, 28] on icon at bounding box center [10, 30] width 7 height 7
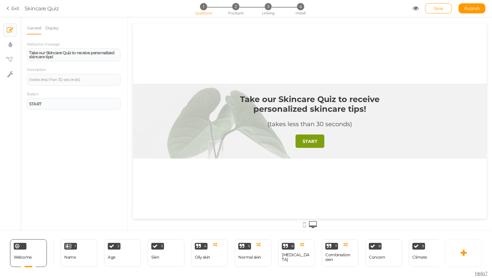
click at [13, 6] on link "Exit" at bounding box center [13, 8] width 13 height 7
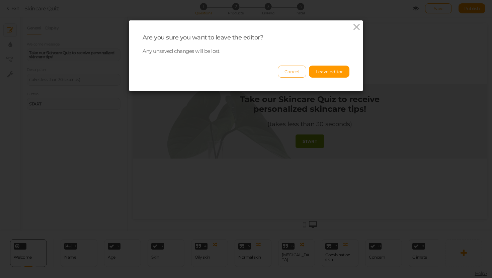
click at [291, 68] on button "Cancel" at bounding box center [292, 72] width 28 height 12
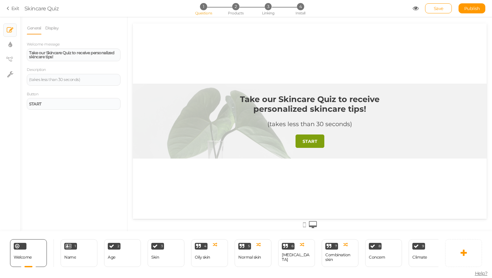
click at [8, 8] on icon at bounding box center [9, 8] width 5 height 6
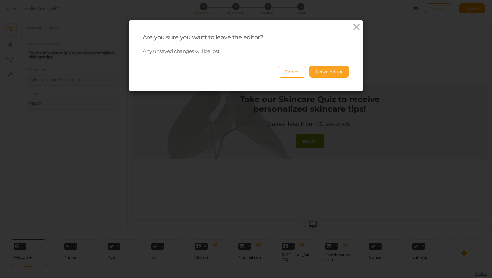
click at [319, 74] on button "Leave editor" at bounding box center [329, 72] width 41 height 12
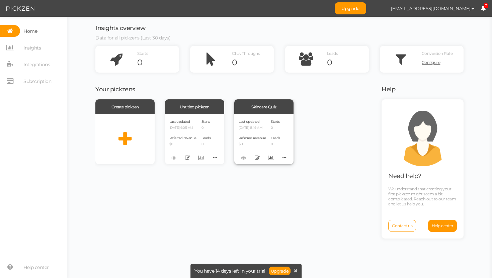
click at [254, 137] on span "Referred revenue" at bounding box center [252, 138] width 27 height 4
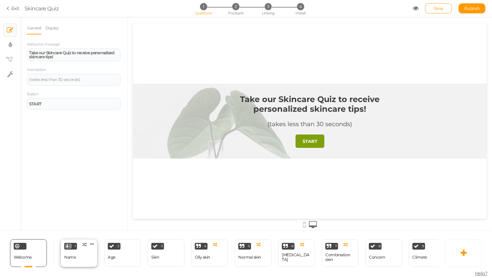
click at [84, 250] on div "1 Name × Define the conditions to show this slide. Clone Change type Delete" at bounding box center [79, 254] width 37 height 28
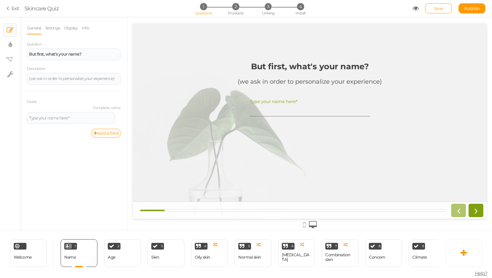
click at [142, 242] on div "2 Age × Define the conditions to show this slide. Clone Change type Delete" at bounding box center [123, 254] width 44 height 28
click at [126, 237] on div "Welcome Delete 1 Name × Define the conditions to show this slide. Clone Change …" at bounding box center [219, 253] width 439 height 44
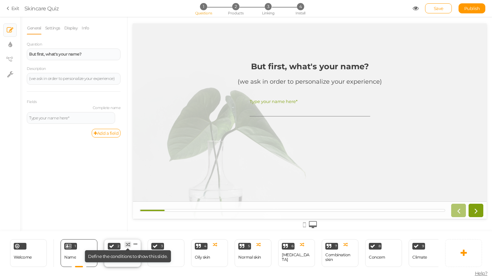
click at [127, 244] on icon at bounding box center [128, 245] width 4 height 4
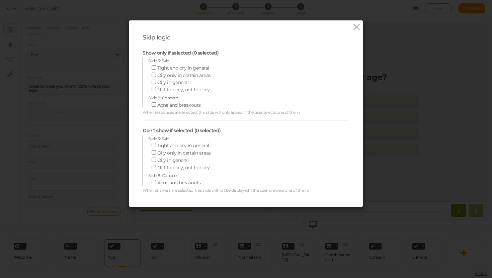
click at [184, 234] on div "Skip logic Show only if selected (0 selected) Slide 3: Skin Tight and dry in ge…" at bounding box center [246, 139] width 492 height 278
click at [352, 29] on icon at bounding box center [357, 27] width 10 height 10
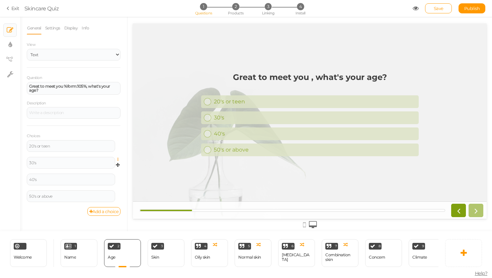
click at [118, 161] on icon at bounding box center [120, 160] width 4 height 4
click at [108, 166] on link "Settings" at bounding box center [93, 169] width 53 height 7
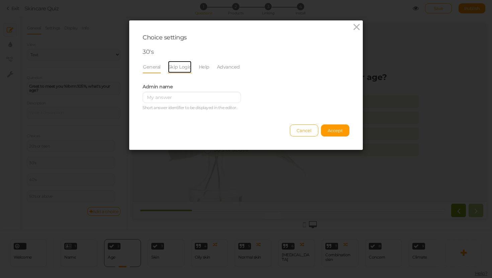
click at [178, 67] on link "Skip Logic" at bounding box center [180, 67] width 24 height 13
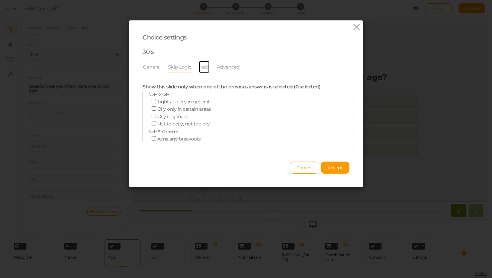
click at [202, 71] on link "Help" at bounding box center [204, 67] width 11 height 13
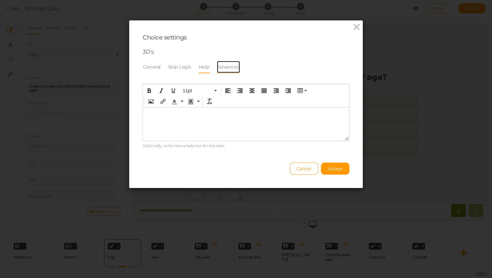
click at [230, 68] on link "Advanced" at bounding box center [229, 67] width 24 height 13
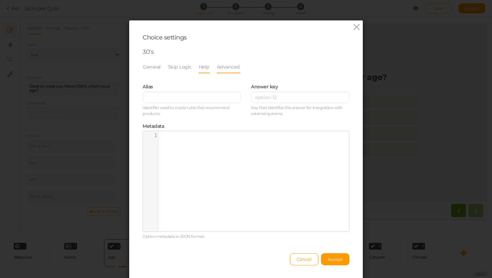
click at [208, 70] on li "Help" at bounding box center [208, 67] width 18 height 13
click at [171, 69] on link "Skip Logic" at bounding box center [180, 67] width 24 height 13
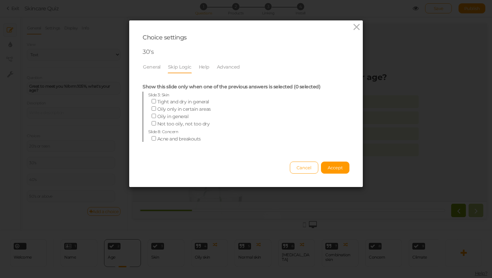
click at [138, 73] on div "Choice settings 30's General Skip Logic Help Advanced Admin name [PERSON_NAME] …" at bounding box center [246, 103] width 234 height 167
click at [151, 63] on link "General" at bounding box center [152, 67] width 18 height 13
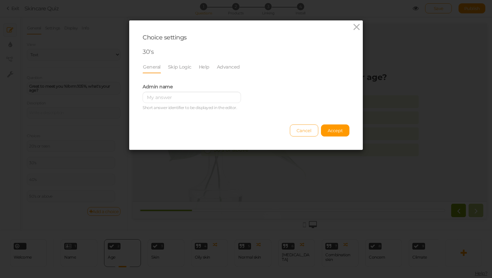
click at [298, 131] on span "Cancel" at bounding box center [304, 130] width 15 height 5
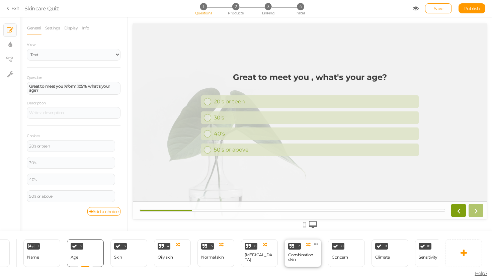
scroll to position [0, 148]
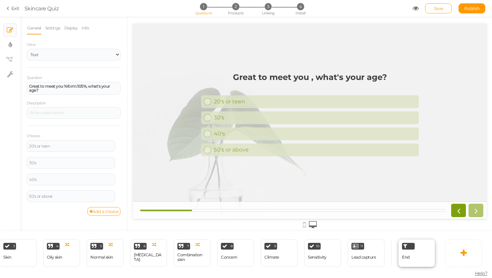
click at [405, 252] on div "End" at bounding box center [406, 258] width 8 height 12
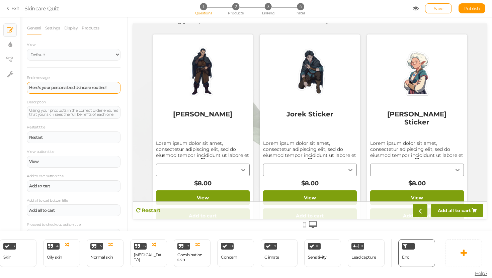
scroll to position [39, 0]
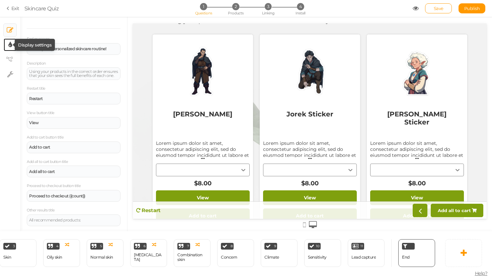
click at [9, 45] on icon at bounding box center [10, 45] width 4 height 7
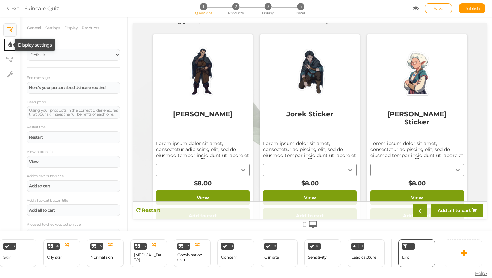
select select "2"
select select "montserrat"
select select "fade"
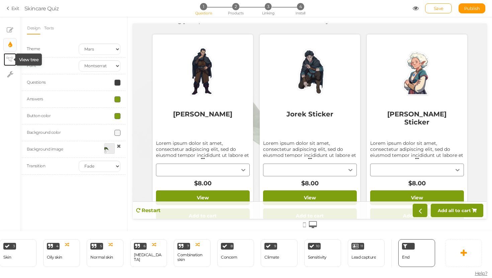
click at [10, 57] on icon at bounding box center [9, 59] width 7 height 5
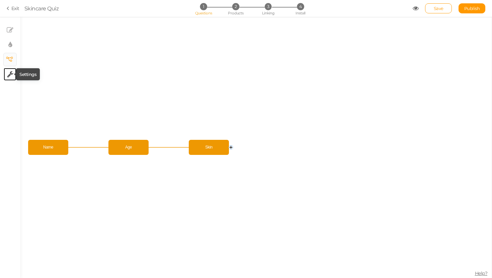
click at [12, 74] on icon at bounding box center [10, 74] width 6 height 7
select select "en"
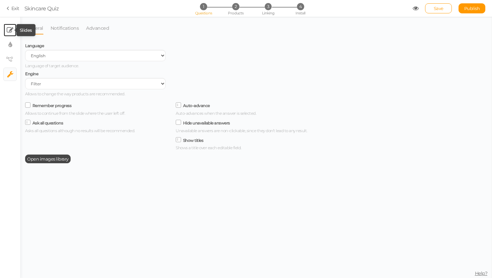
click at [9, 27] on icon at bounding box center [10, 30] width 7 height 7
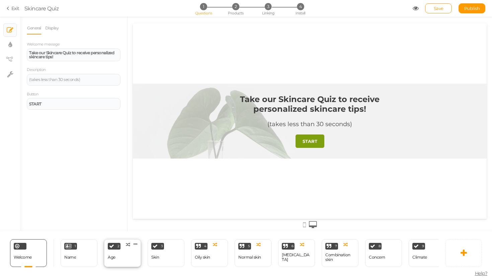
click at [130, 253] on div "2 Age × Define the conditions to show this slide. Clone Change type Delete" at bounding box center [122, 254] width 37 height 28
